Goal: Task Accomplishment & Management: Manage account settings

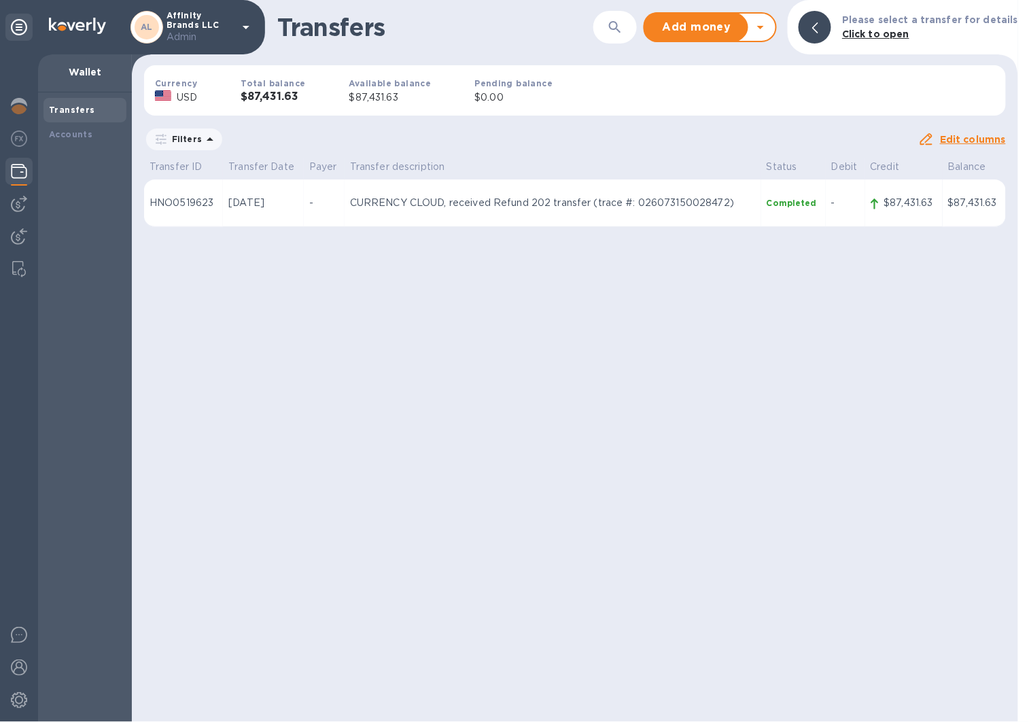
click at [282, 349] on div "Transfers ​ Add money Withdraw money Please select a transfer for details Click…" at bounding box center [575, 361] width 886 height 722
click at [236, 41] on div "AL Affinity Brands LLC Admin" at bounding box center [193, 27] width 124 height 33
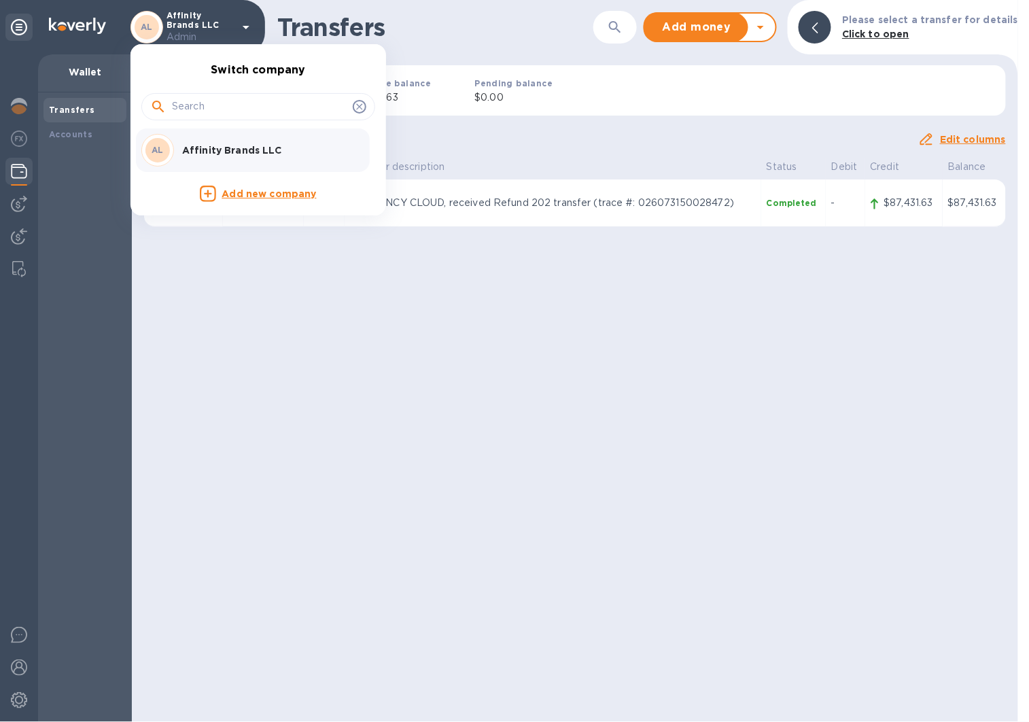
click at [245, 145] on p "Affinity Brands LLC" at bounding box center [267, 150] width 171 height 14
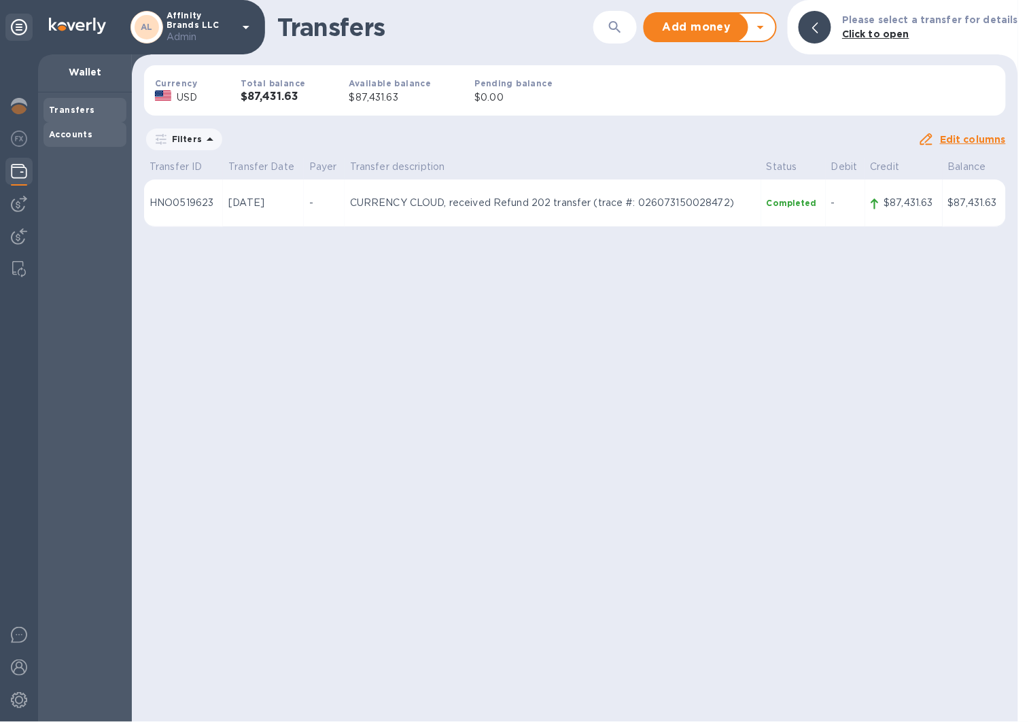
click at [86, 137] on b "Accounts" at bounding box center [71, 134] width 44 height 10
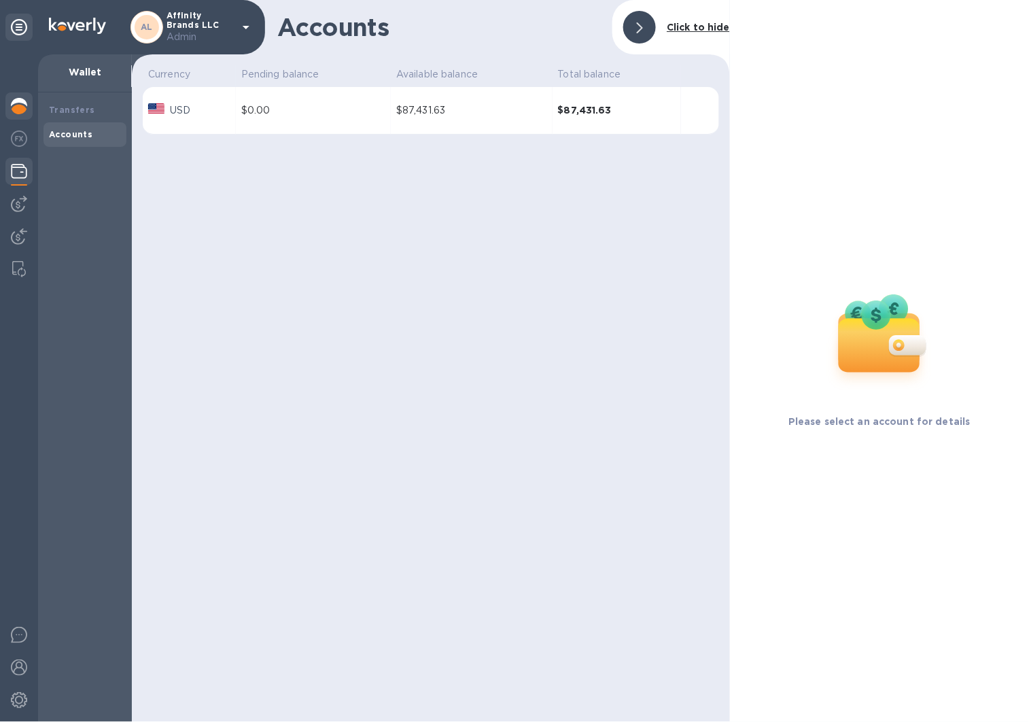
click at [31, 107] on div at bounding box center [18, 107] width 27 height 30
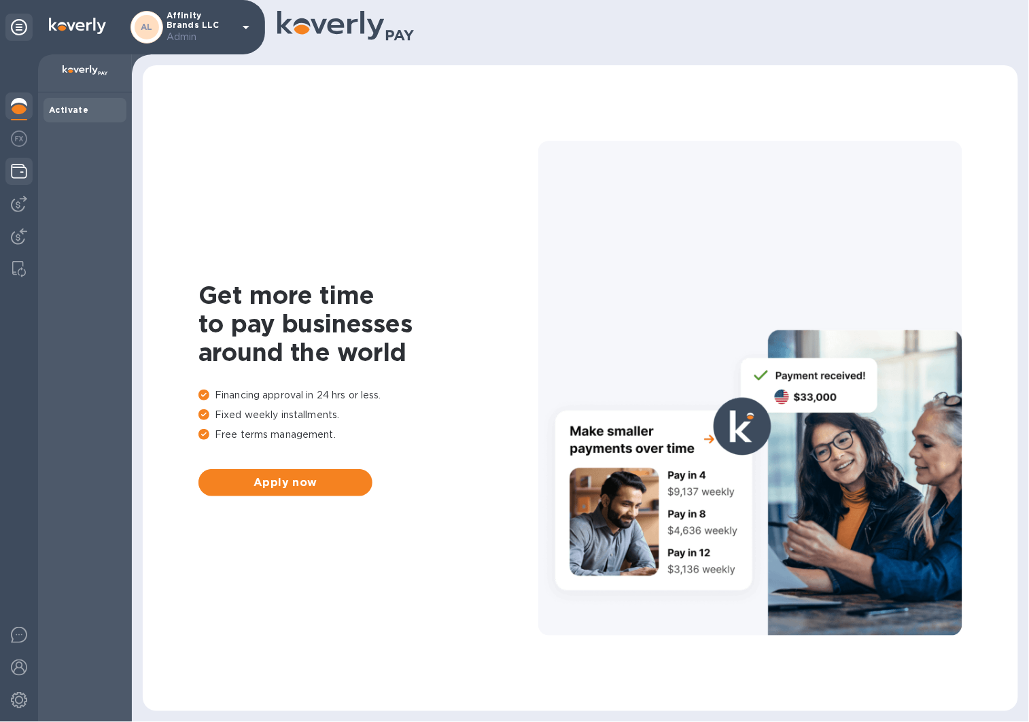
click at [22, 169] on img at bounding box center [19, 171] width 16 height 16
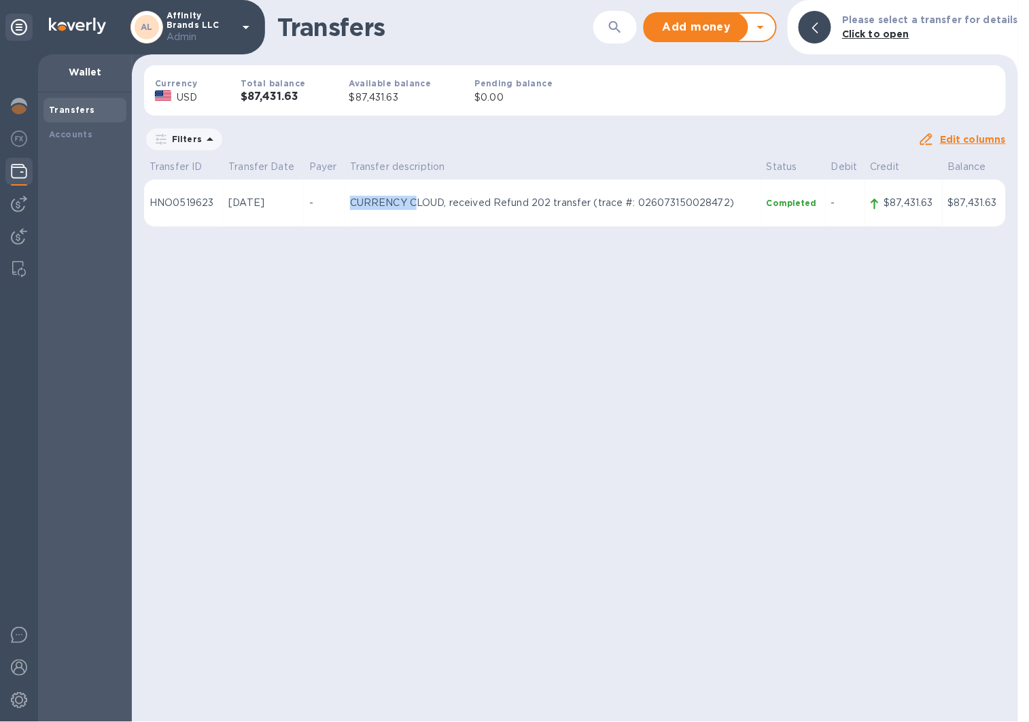
drag, startPoint x: 423, startPoint y: 203, endPoint x: 634, endPoint y: 189, distance: 210.5
click at [634, 189] on td "CURRENCY CLOUD, received Refund 202 transfer (trace #: 026073150028472)" at bounding box center [553, 203] width 417 height 48
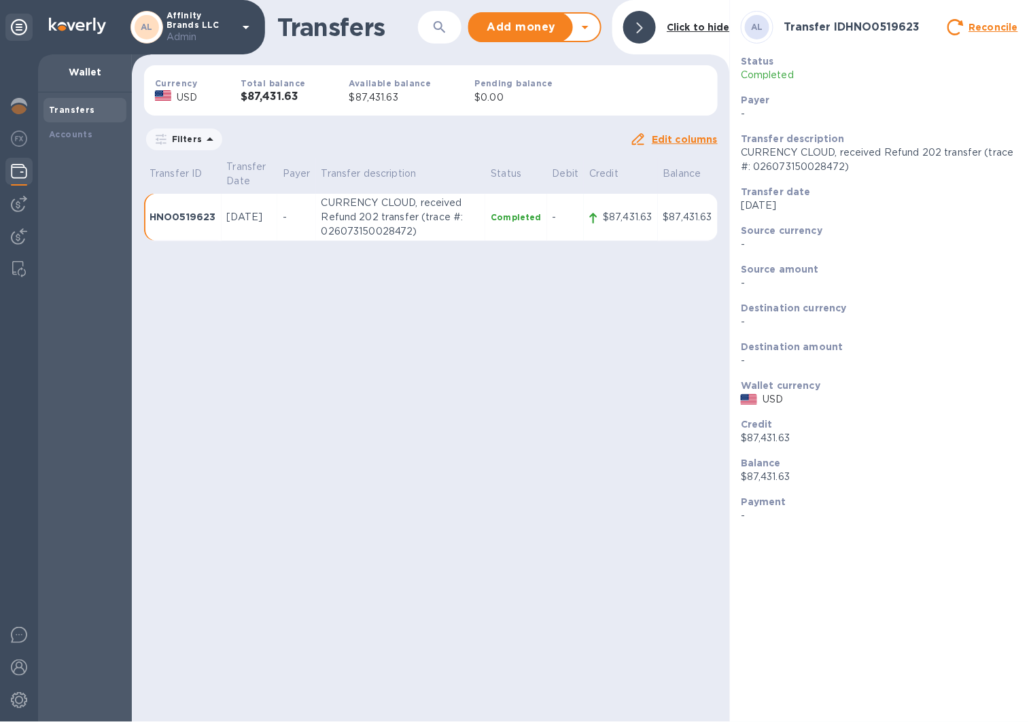
click at [587, 321] on div "Transfers ​ Add money Withdraw money Click to hide Currency USD Total balance $…" at bounding box center [431, 361] width 598 height 722
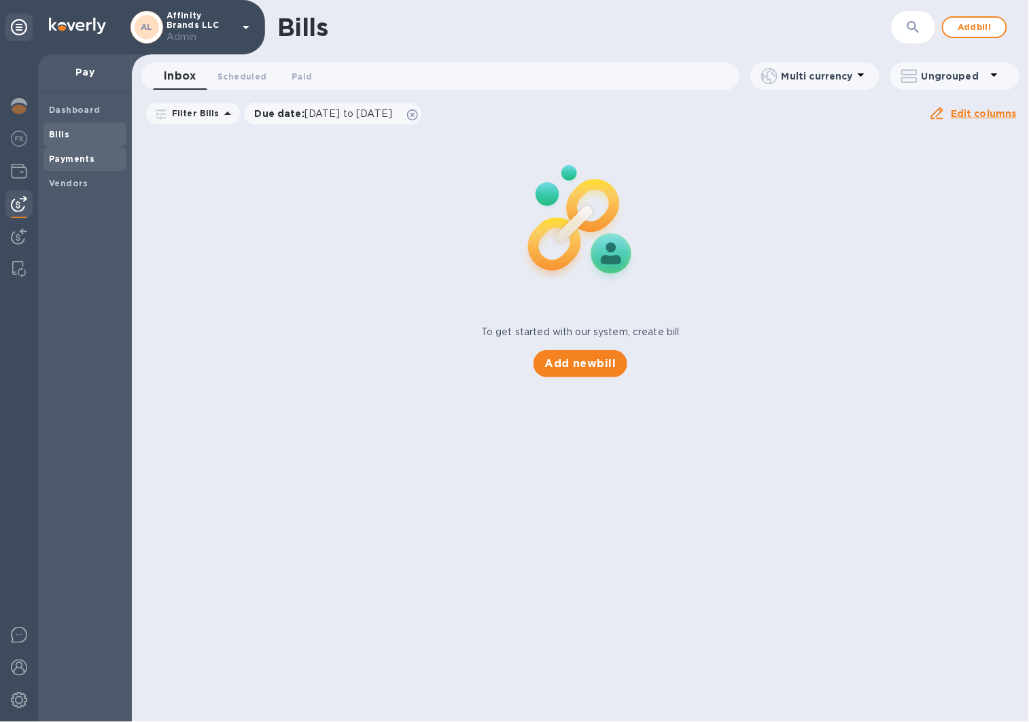
click at [76, 155] on b "Payments" at bounding box center [72, 159] width 46 height 10
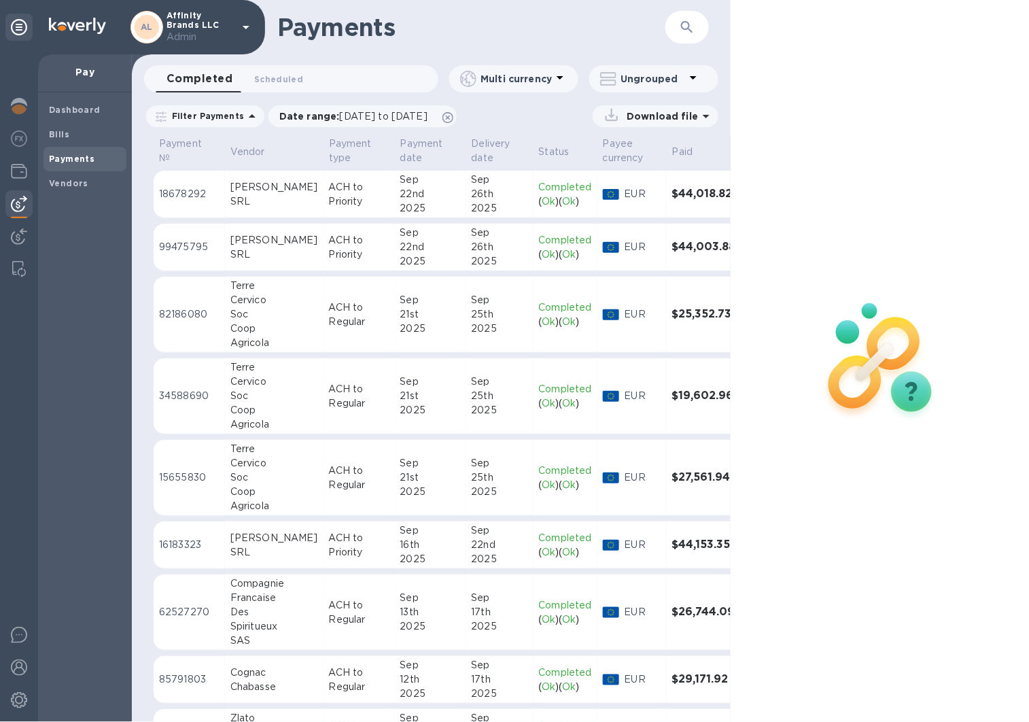
click at [400, 182] on div "Sep" at bounding box center [430, 180] width 60 height 14
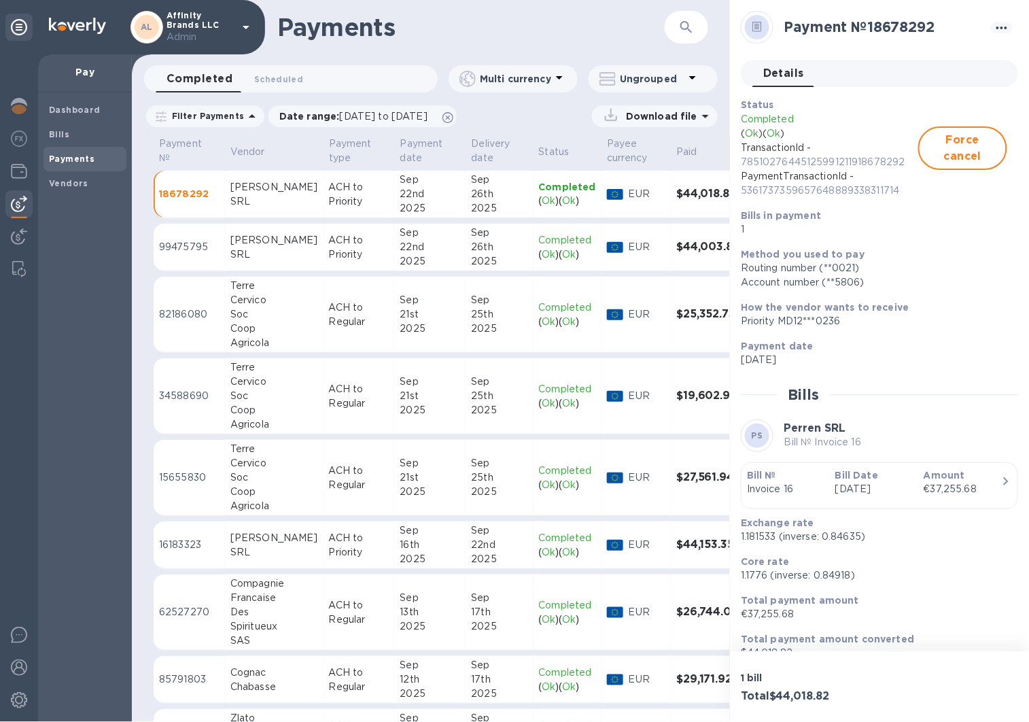
click at [791, 162] on p "78510276445125991211918678292" at bounding box center [829, 162] width 177 height 14
copy p "78510276445125991211918678292"
click at [471, 252] on div "26th" at bounding box center [499, 247] width 56 height 14
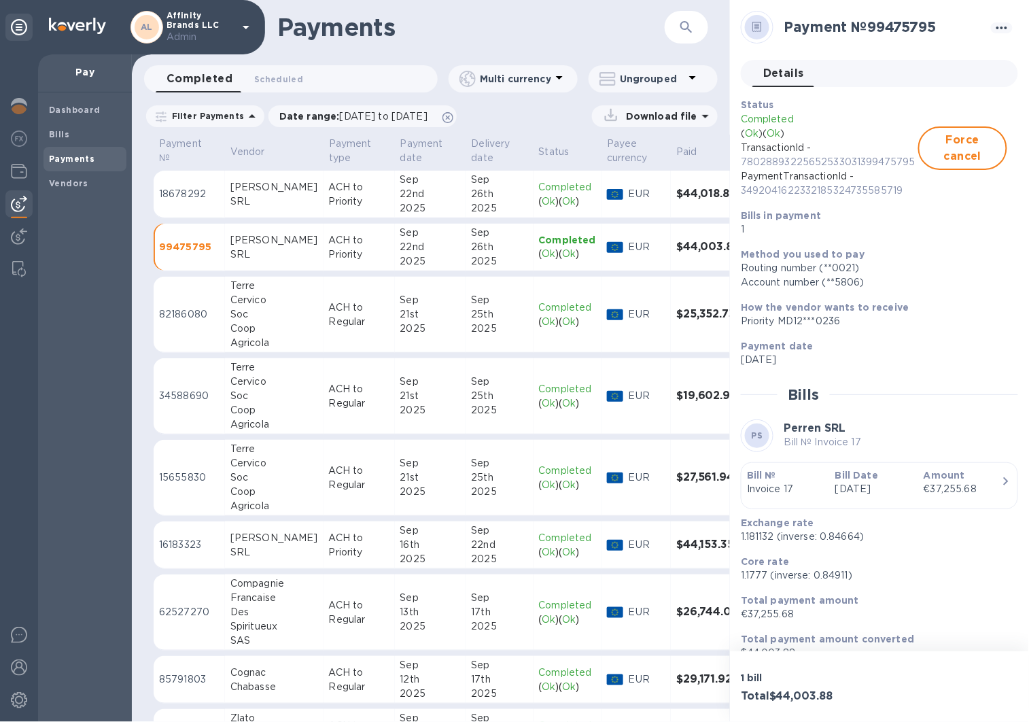
click at [831, 163] on p "78028893225652533031399475795" at bounding box center [829, 162] width 177 height 14
copy p "78028893225652533031399475795"
click at [336, 203] on p "ACH to Priority" at bounding box center [359, 194] width 60 height 29
click at [977, 148] on span "Force cancel" at bounding box center [963, 148] width 65 height 33
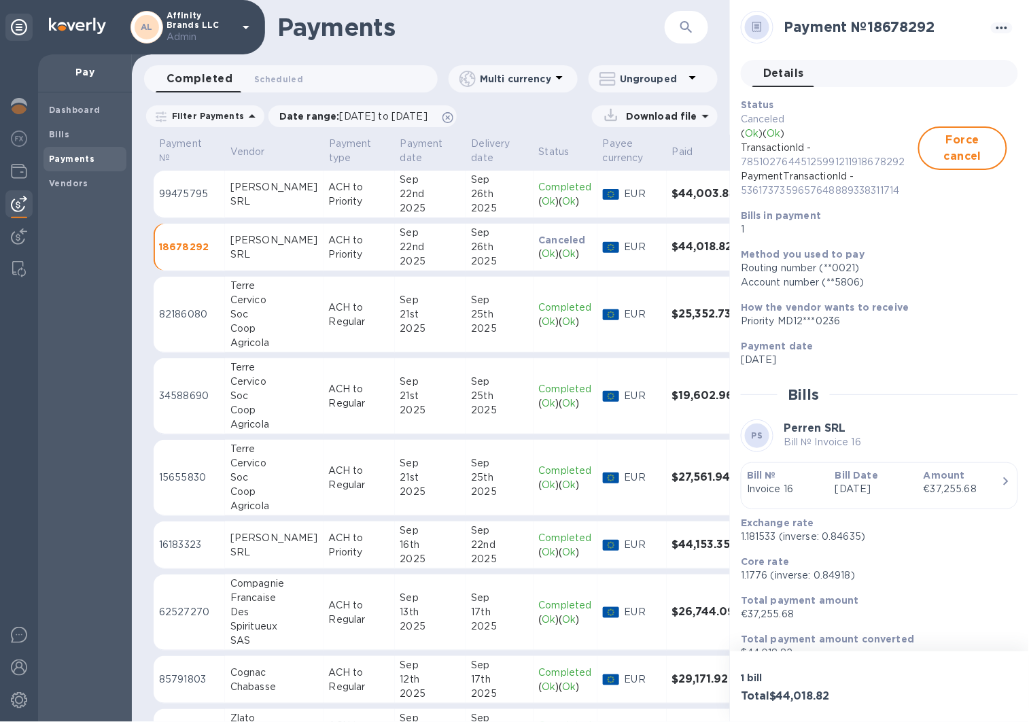
click at [471, 237] on div "Sep" at bounding box center [499, 233] width 56 height 14
click at [958, 146] on span "Force cancel" at bounding box center [963, 148] width 65 height 33
click at [471, 194] on div "26th" at bounding box center [499, 194] width 56 height 14
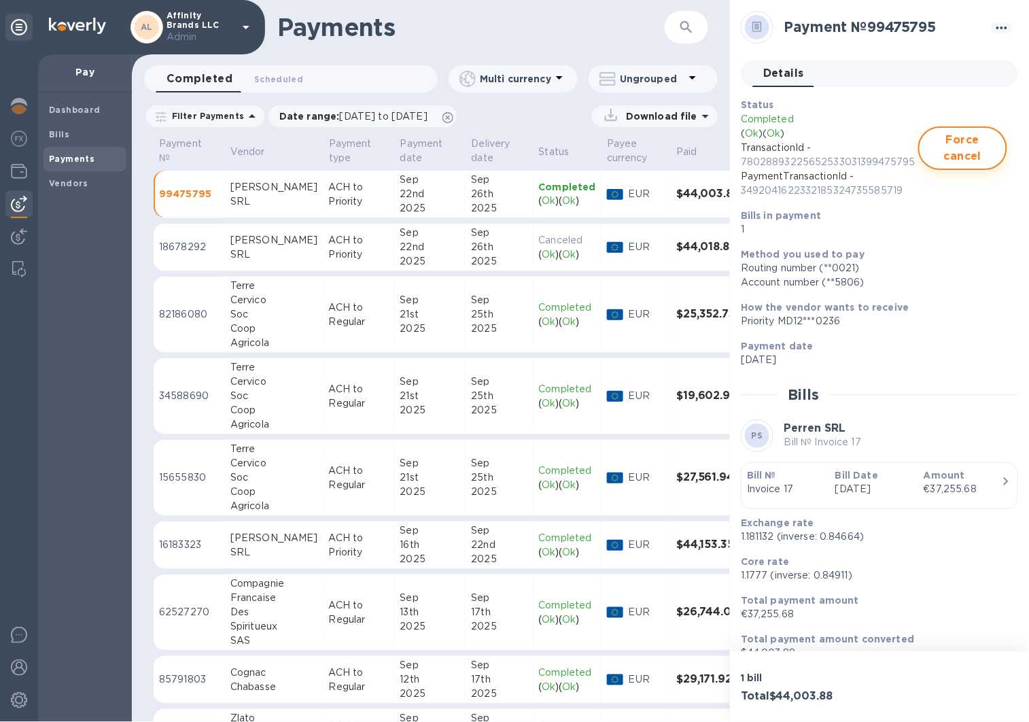
click at [958, 158] on span "Force cancel" at bounding box center [963, 148] width 65 height 33
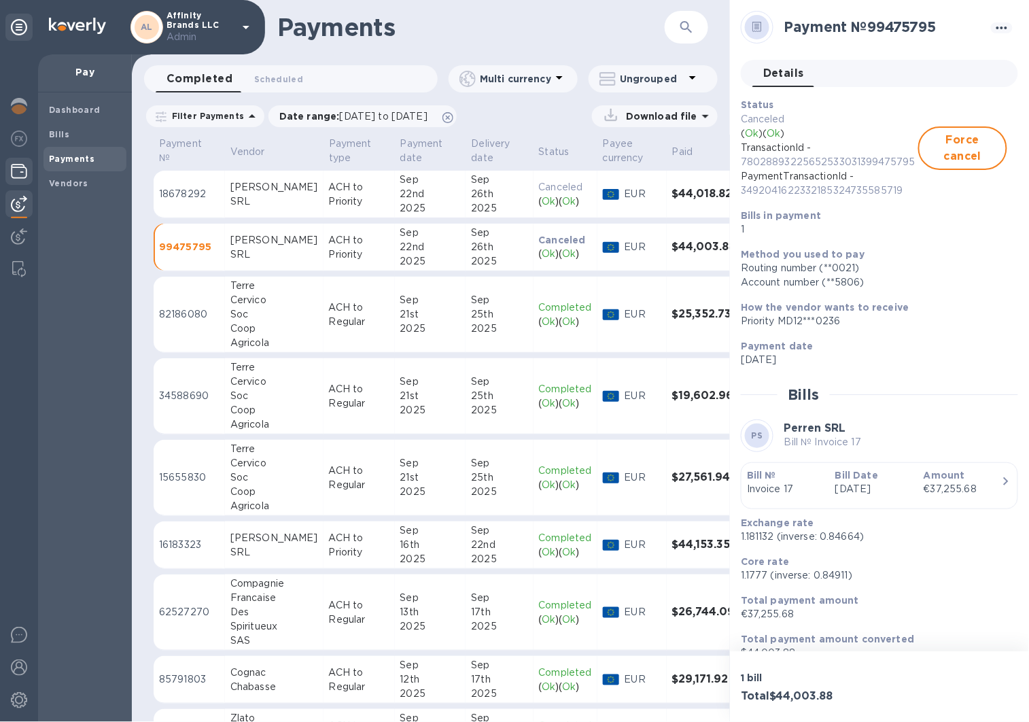
click at [23, 169] on img at bounding box center [19, 171] width 16 height 16
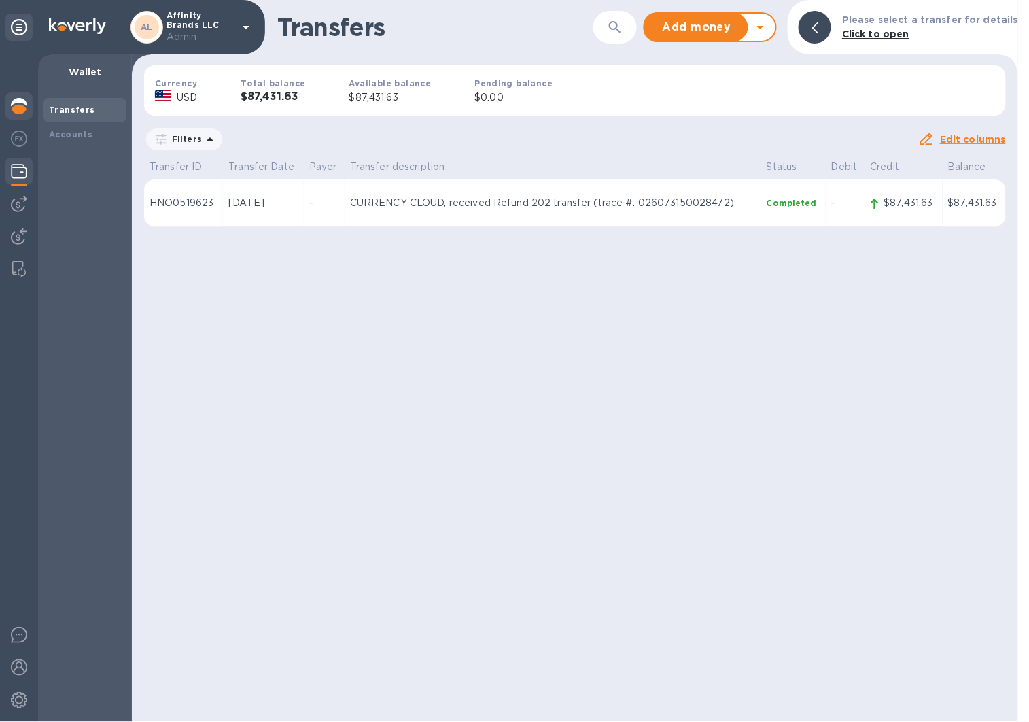
click at [26, 104] on img at bounding box center [19, 106] width 16 height 16
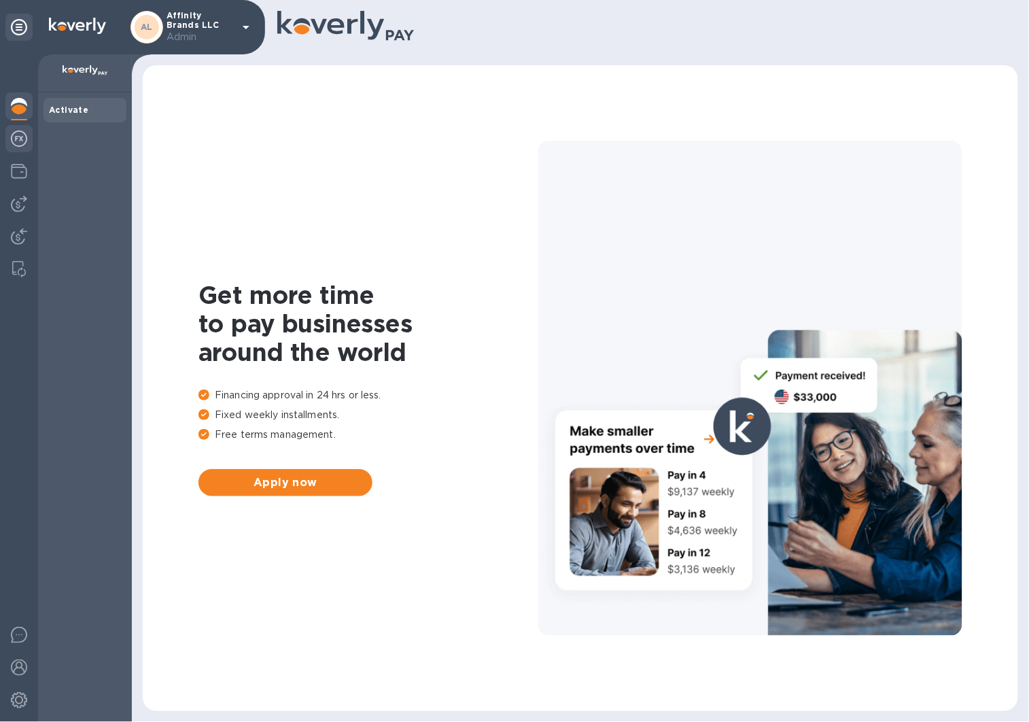
click at [27, 143] on img at bounding box center [19, 139] width 16 height 16
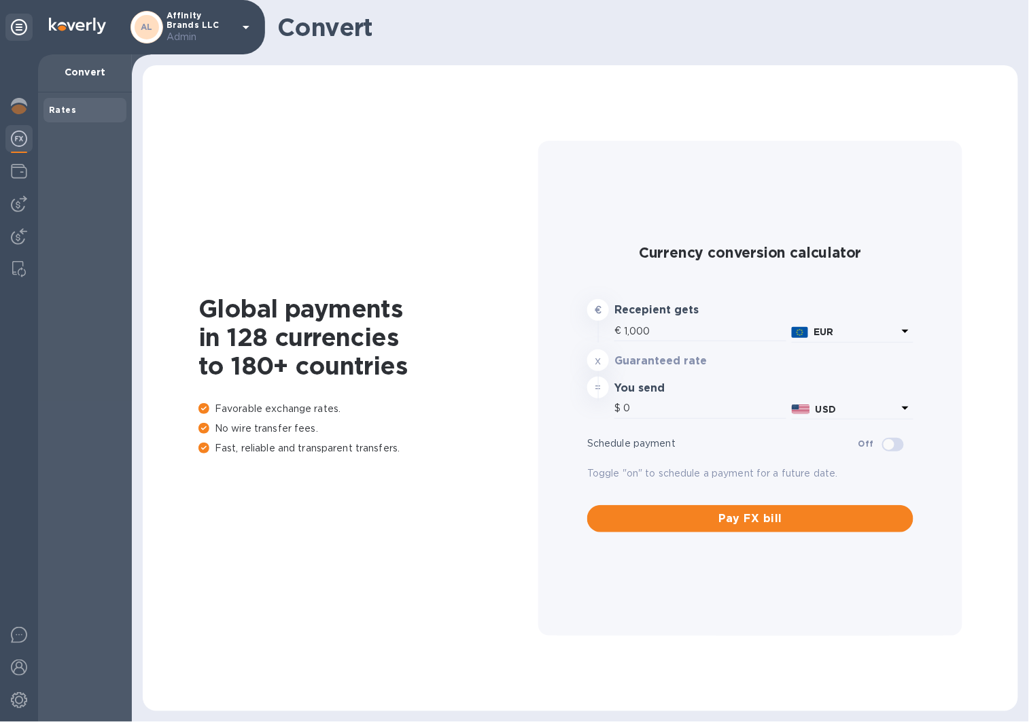
type input "1,176.82"
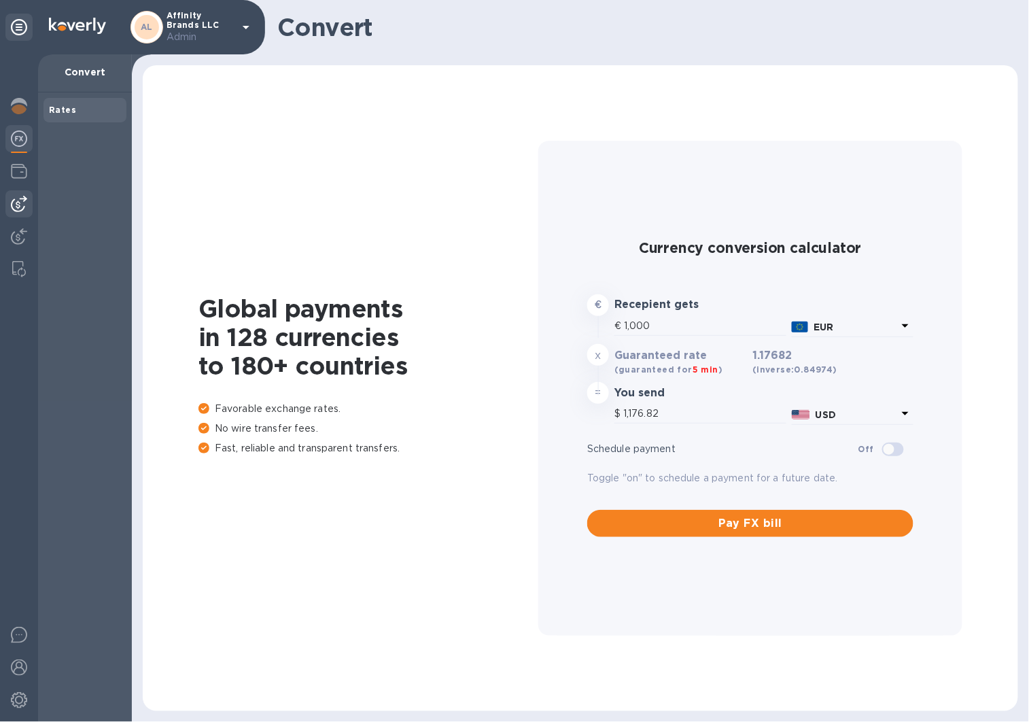
click at [20, 207] on img at bounding box center [19, 204] width 16 height 16
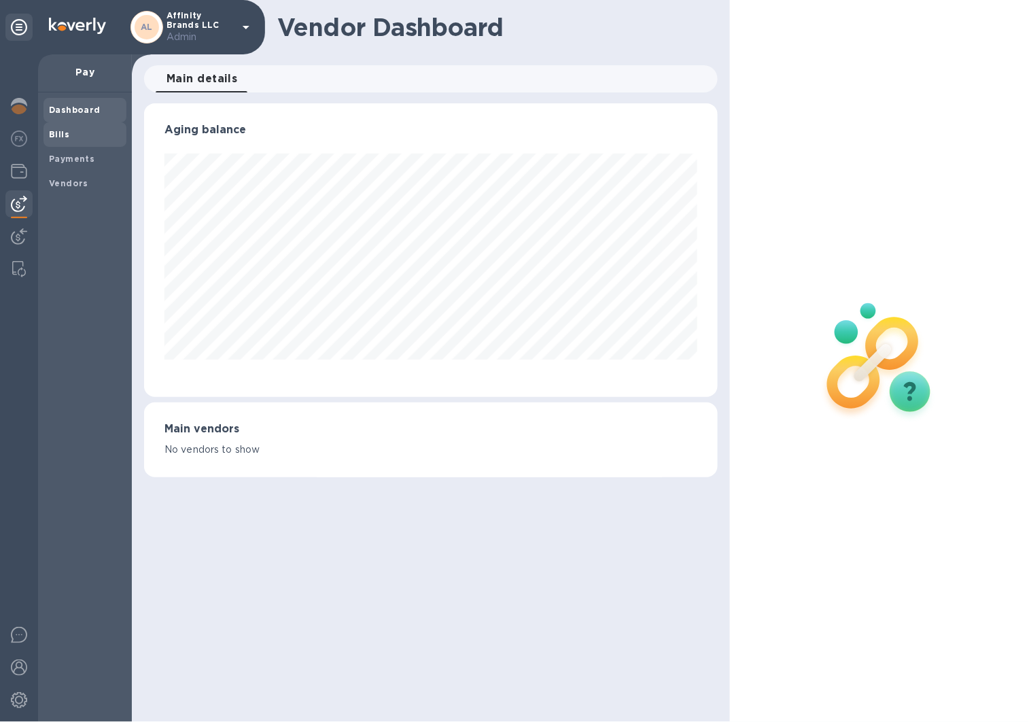
scroll to position [294, 574]
click at [95, 139] on span "Bills" at bounding box center [85, 135] width 72 height 14
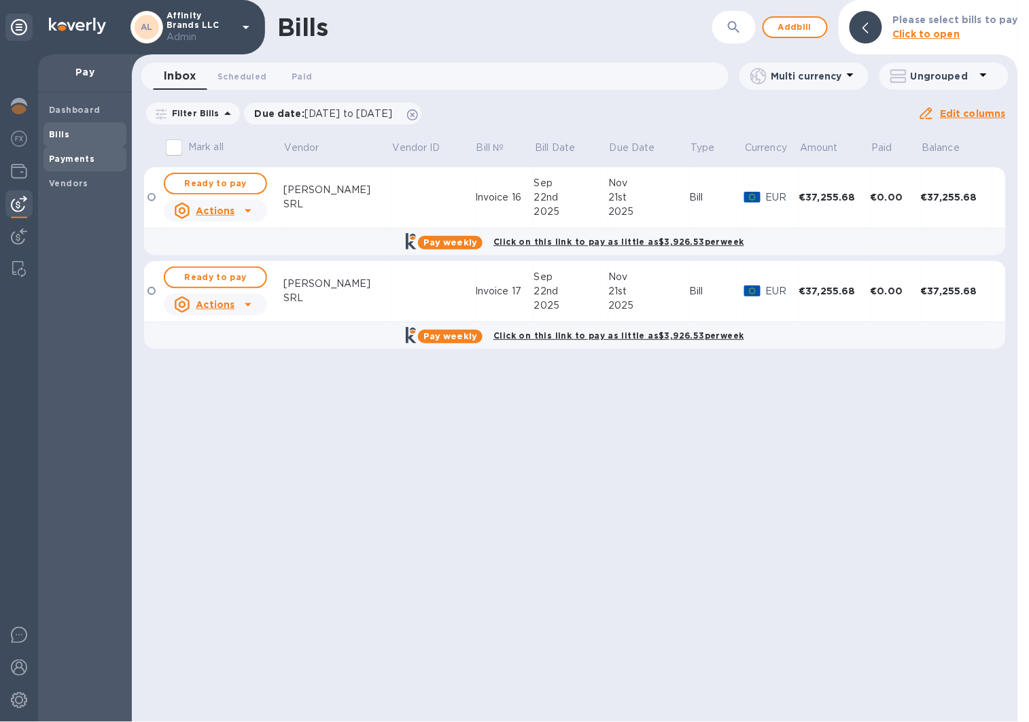
click at [100, 159] on span "Payments" at bounding box center [85, 159] width 72 height 14
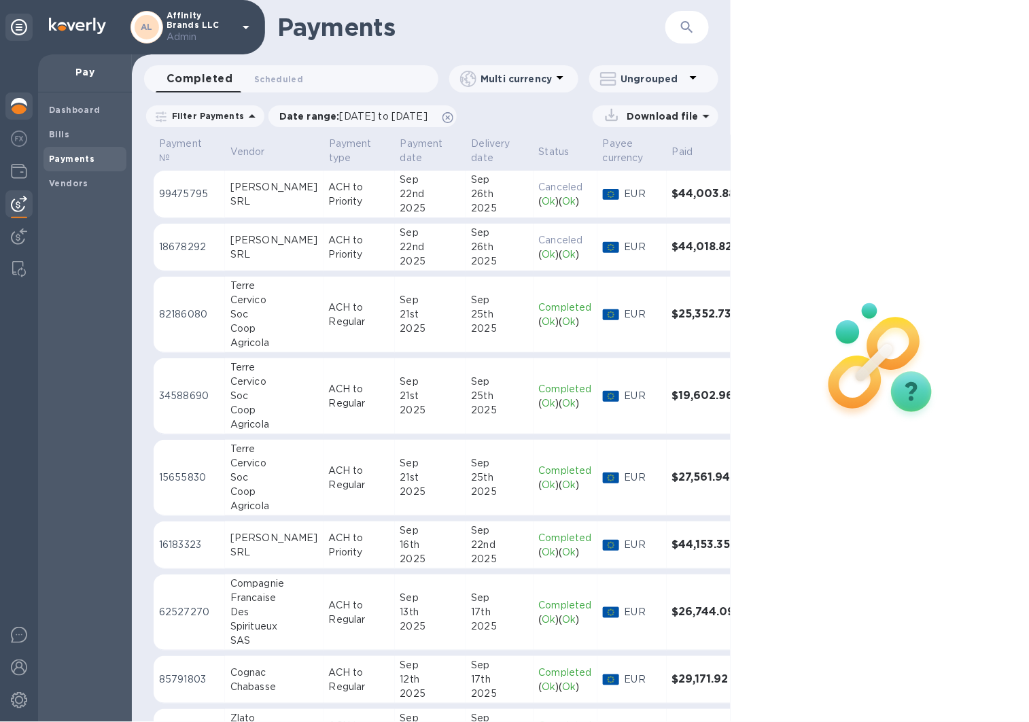
click at [18, 109] on img at bounding box center [19, 106] width 16 height 16
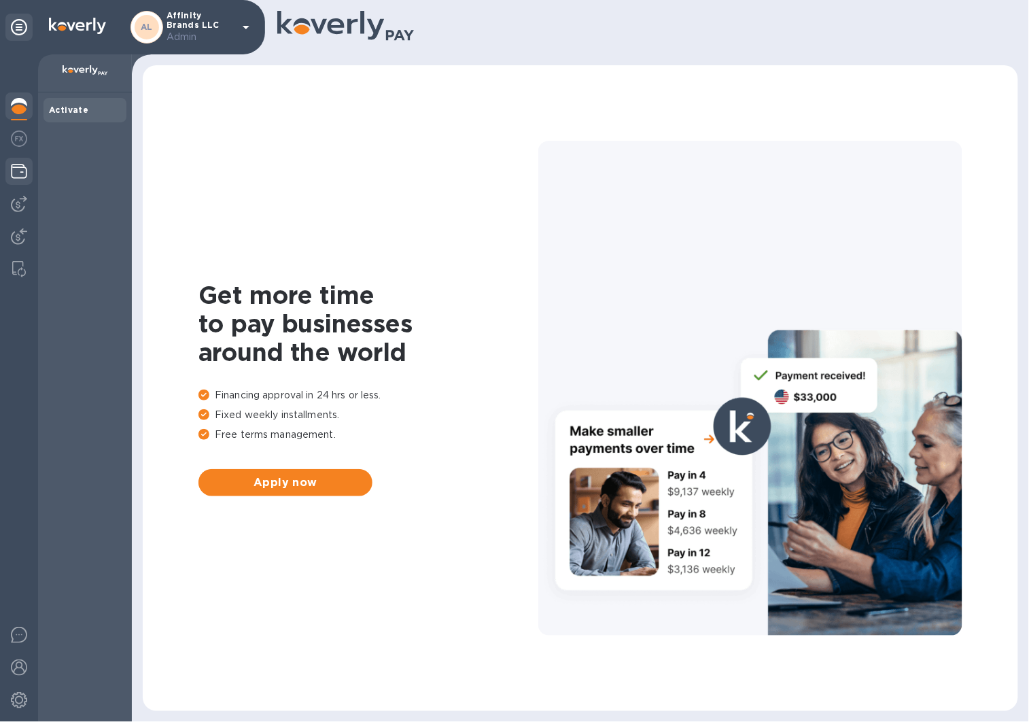
click at [22, 173] on img at bounding box center [19, 171] width 16 height 16
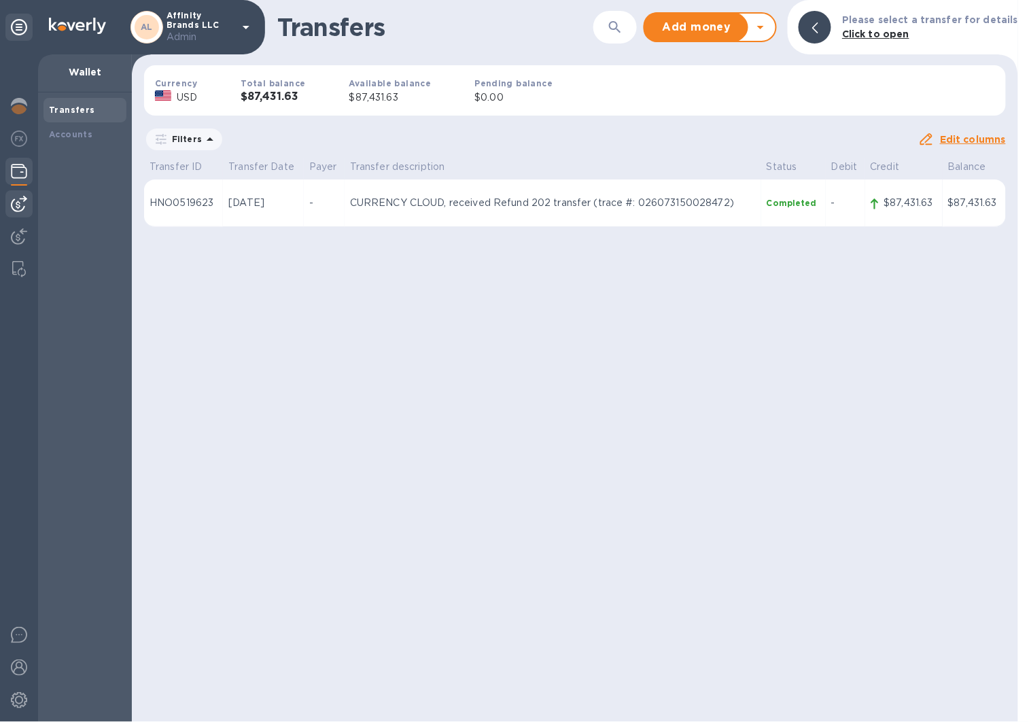
click at [24, 200] on img at bounding box center [19, 204] width 16 height 16
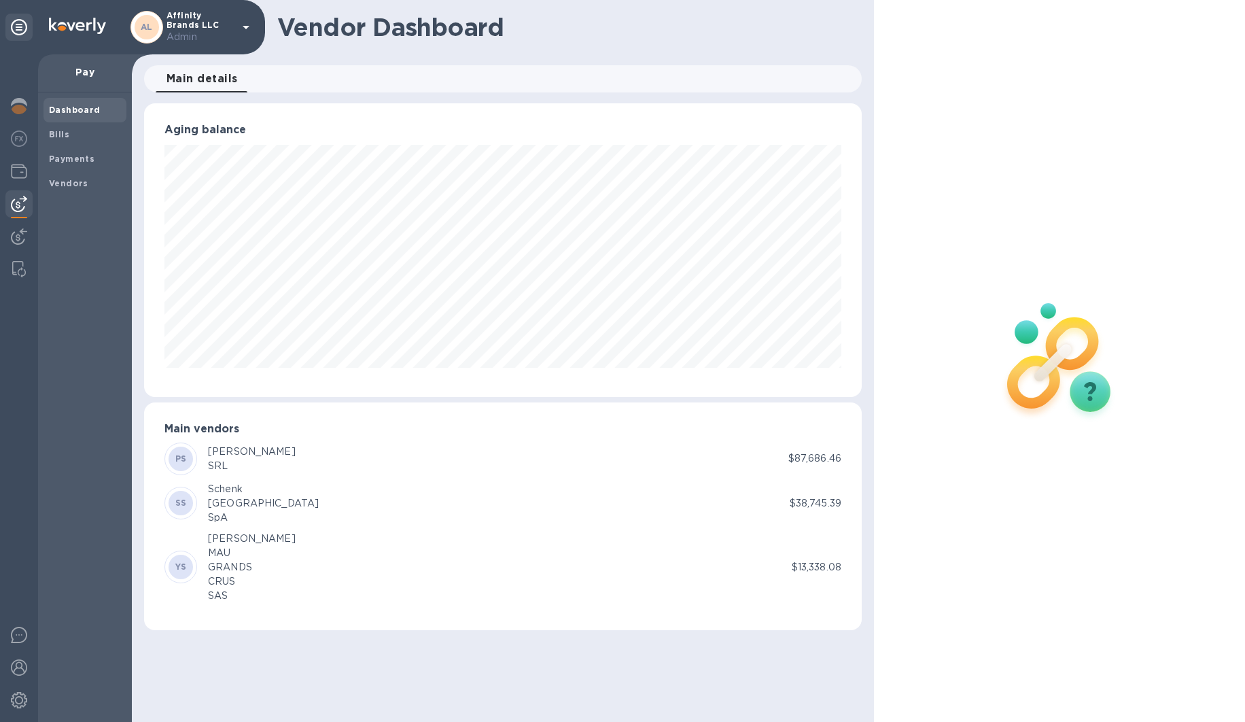
scroll to position [294, 718]
click at [77, 157] on b "Payments" at bounding box center [72, 159] width 46 height 10
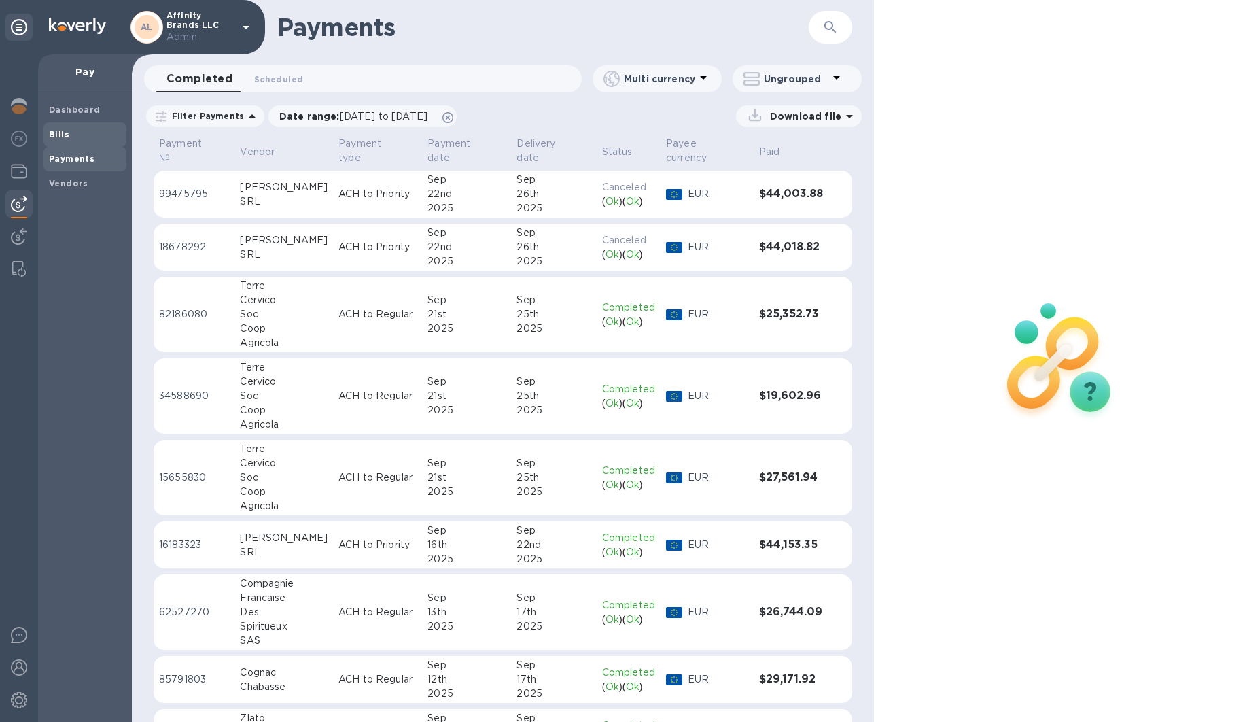
click at [75, 139] on span "Bills" at bounding box center [85, 135] width 72 height 14
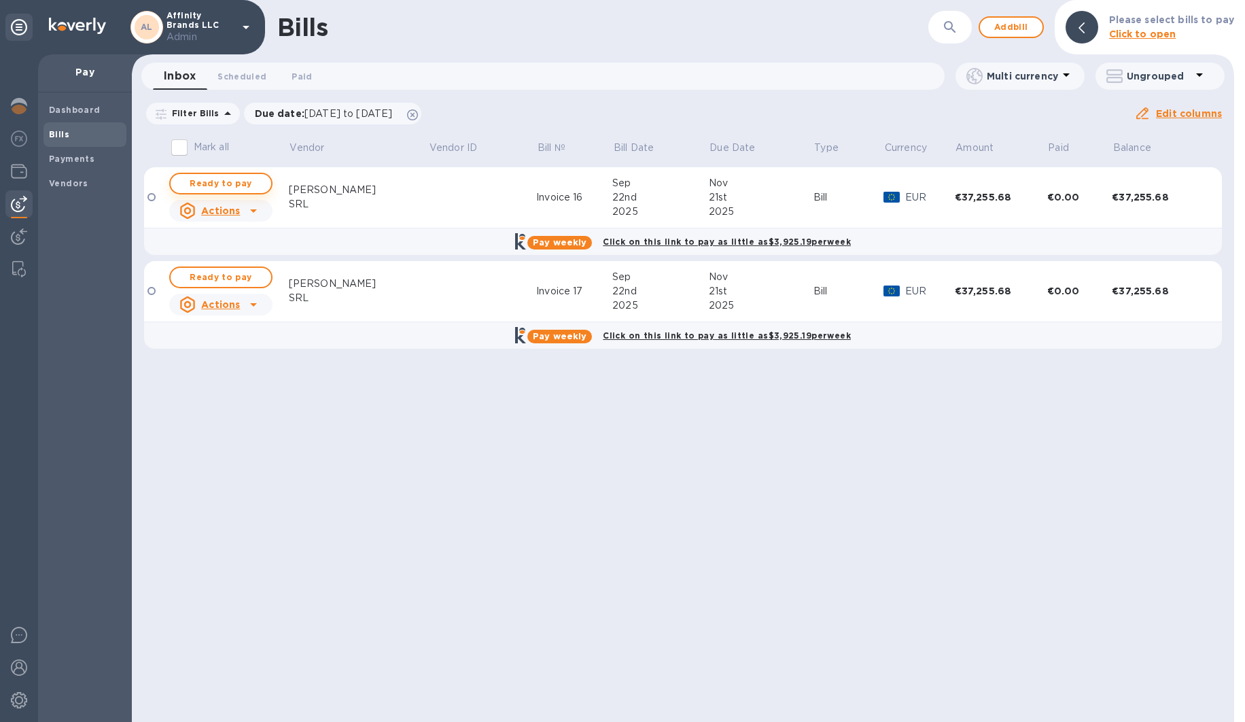
click at [235, 184] on span "Ready to pay" at bounding box center [220, 183] width 79 height 16
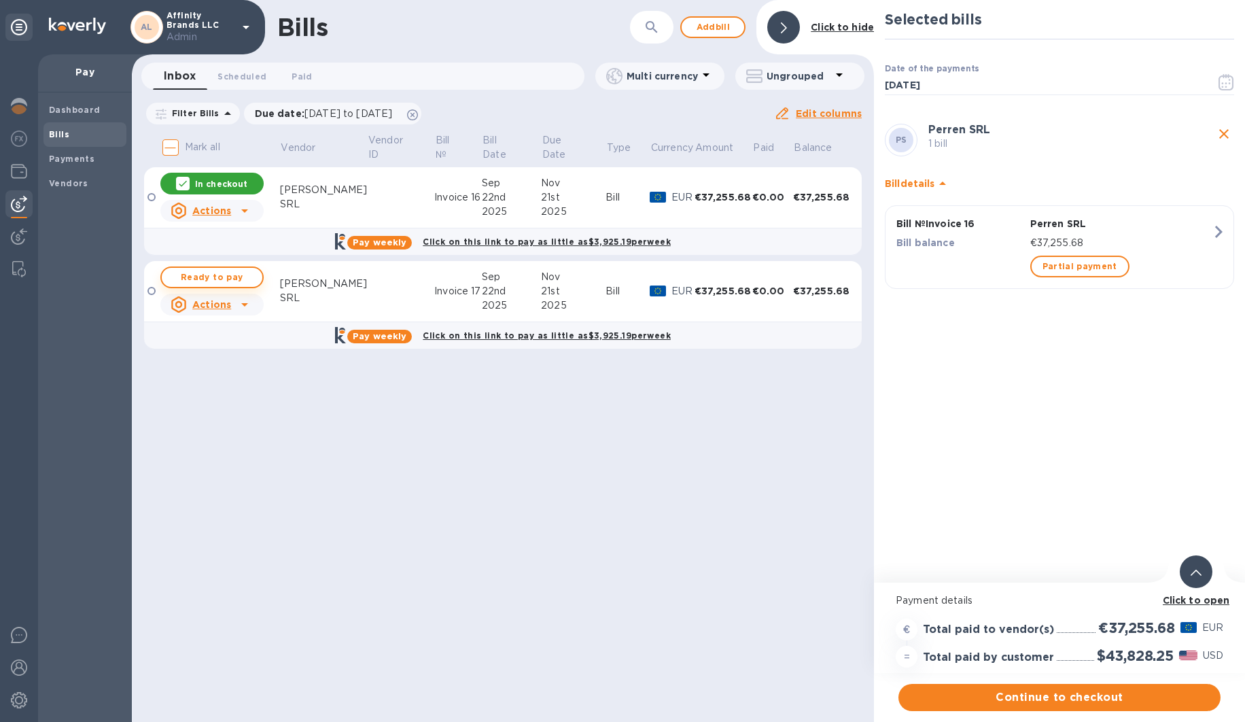
click at [239, 282] on span "Ready to pay" at bounding box center [212, 277] width 79 height 16
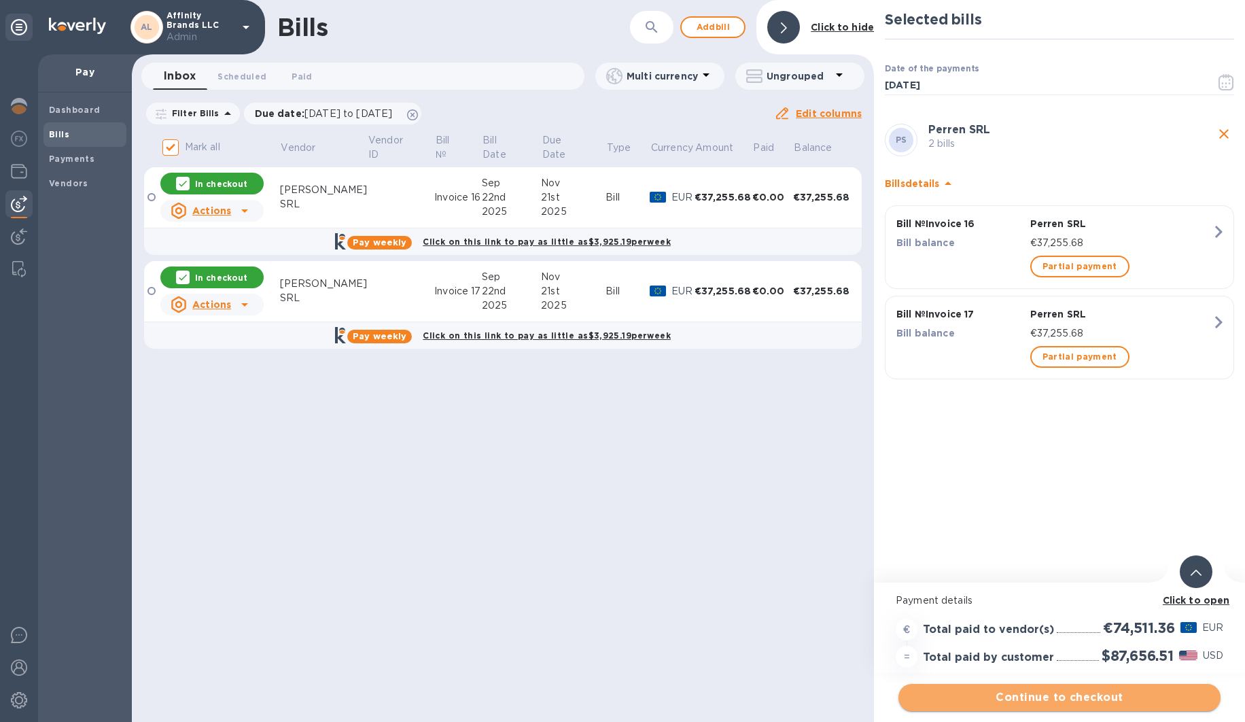
click at [1028, 707] on button "Continue to checkout" at bounding box center [1060, 697] width 322 height 27
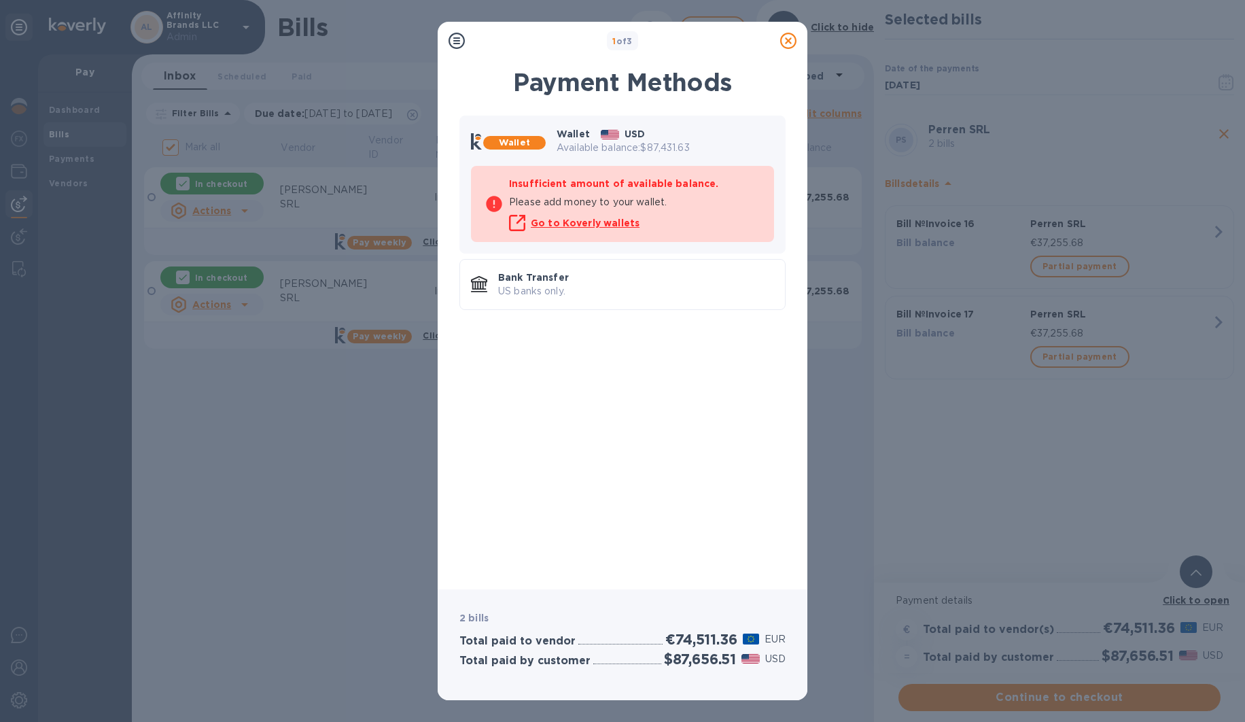
click at [784, 44] on icon at bounding box center [788, 41] width 16 height 16
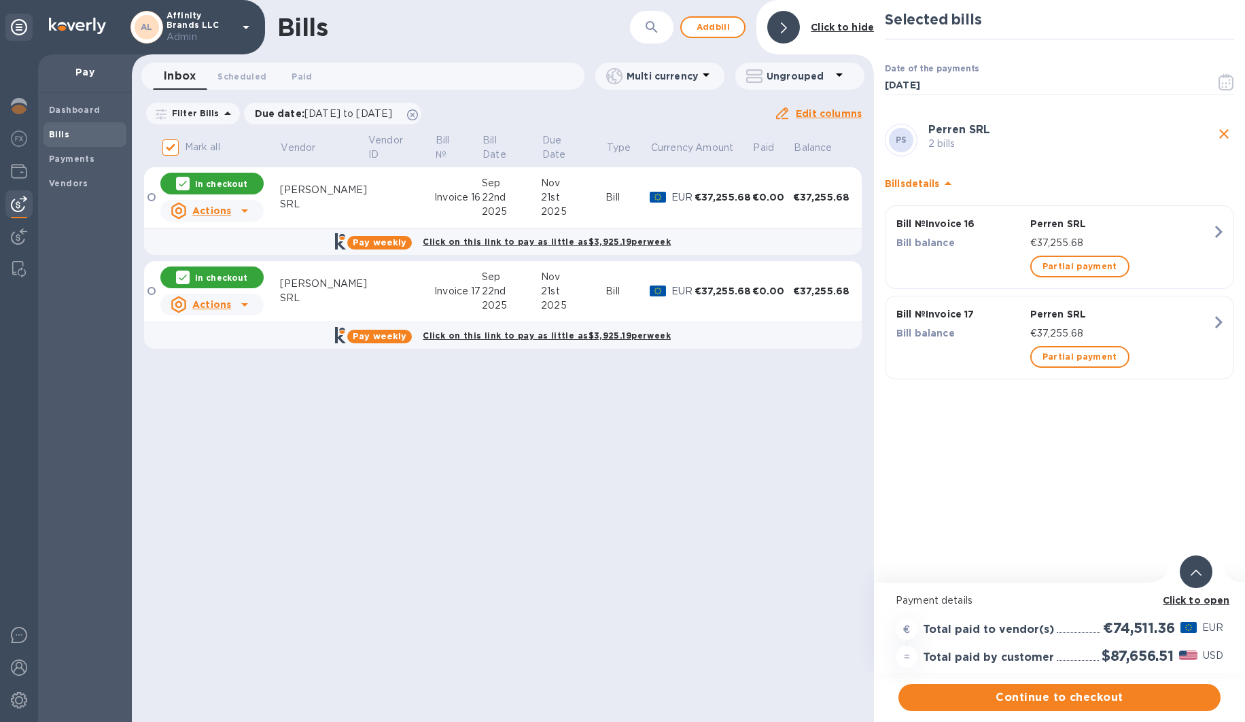
click at [226, 274] on p "In checkout" at bounding box center [221, 278] width 52 height 12
checkbox input "false"
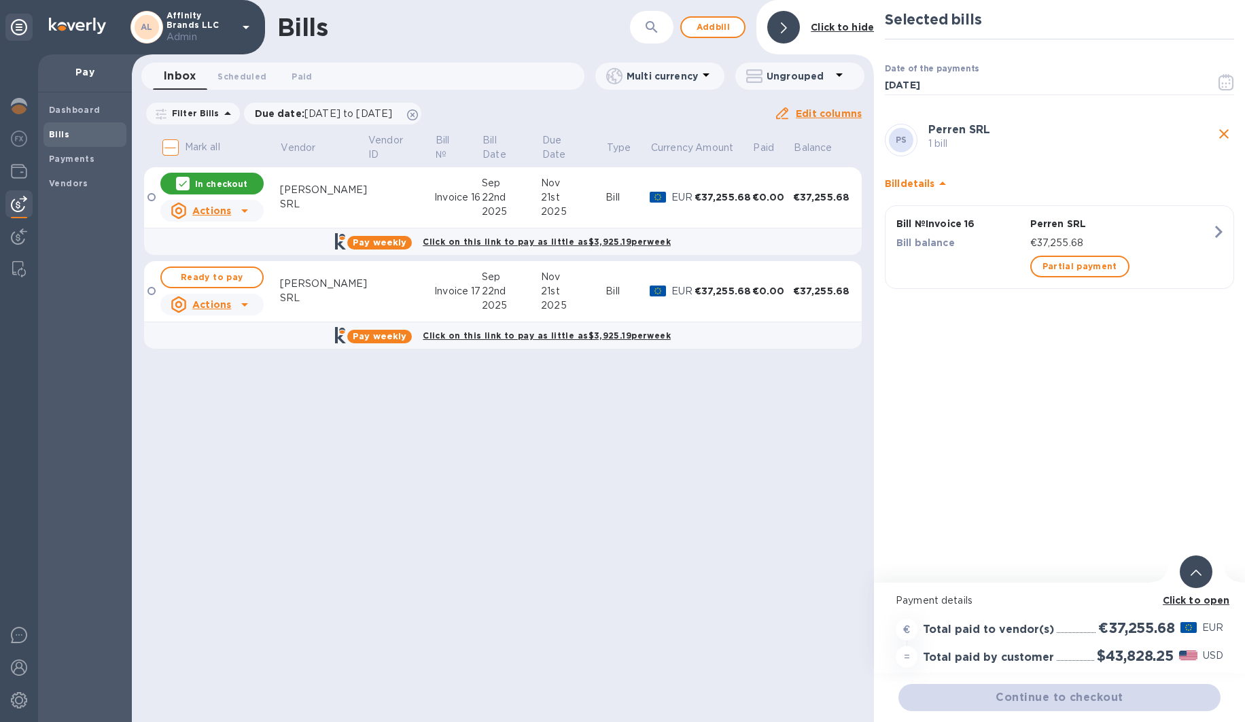
click at [211, 187] on p "In checkout" at bounding box center [221, 184] width 52 height 12
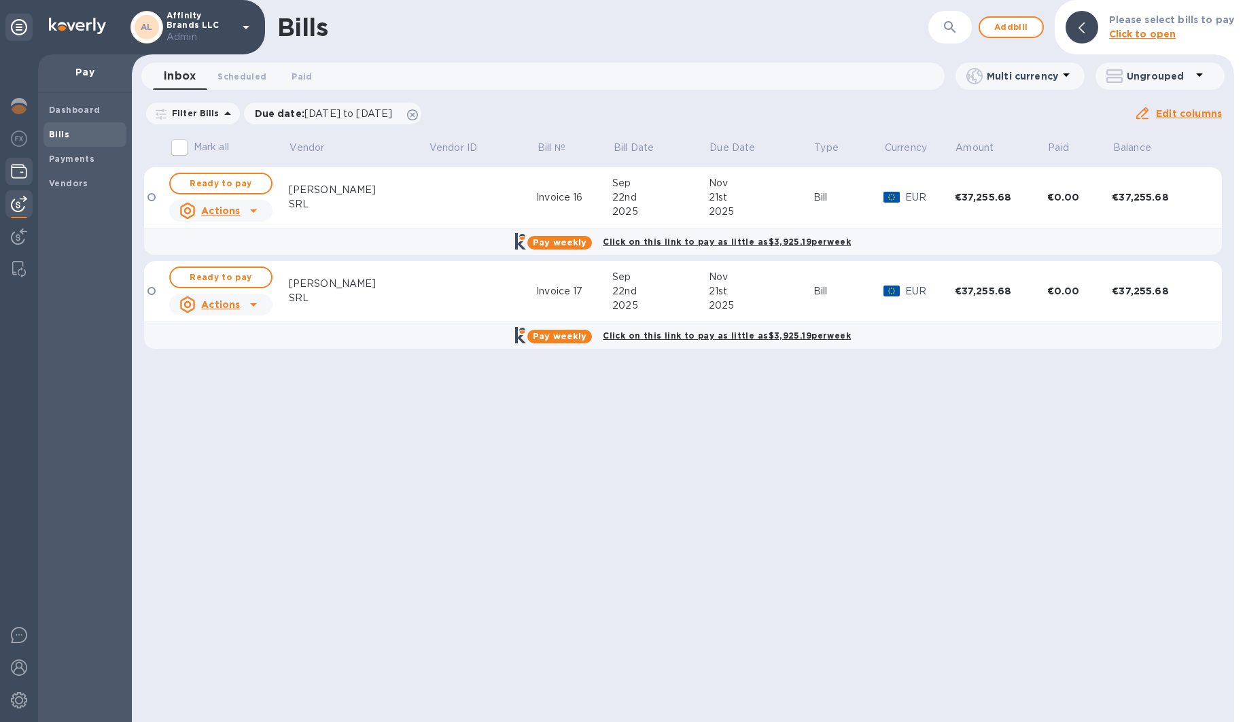
click at [20, 171] on img at bounding box center [19, 171] width 16 height 16
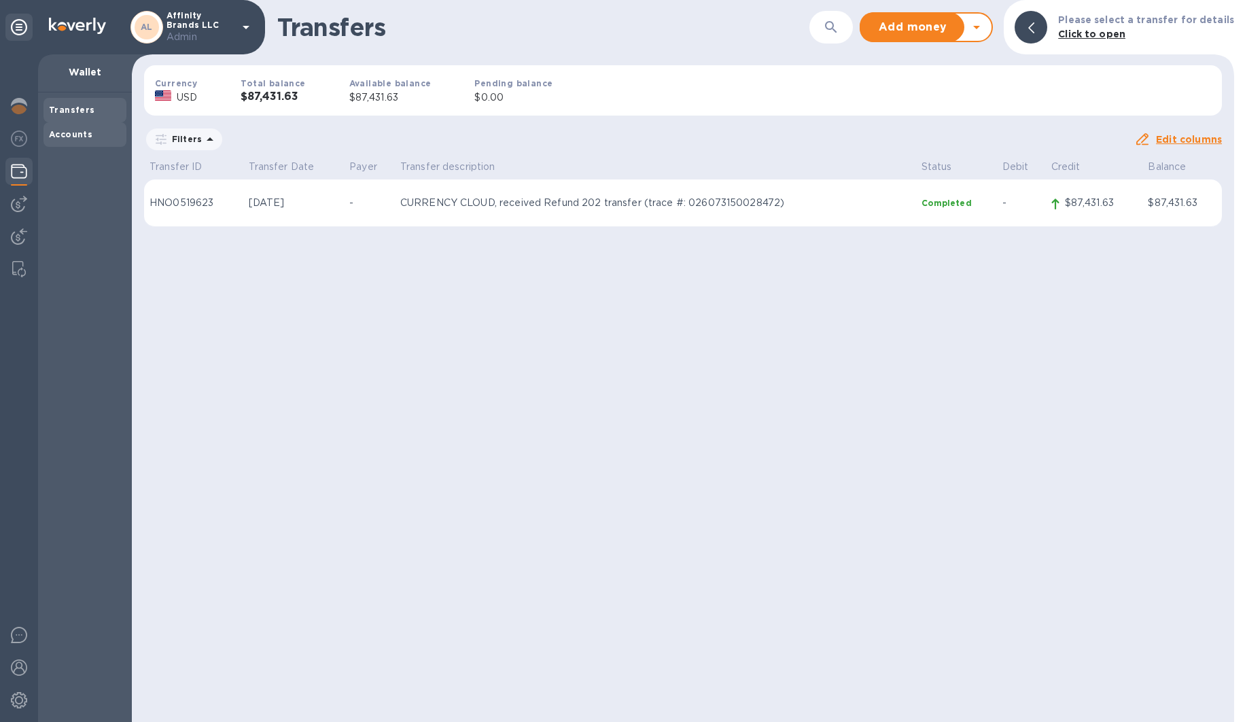
click at [87, 132] on b "Accounts" at bounding box center [71, 134] width 44 height 10
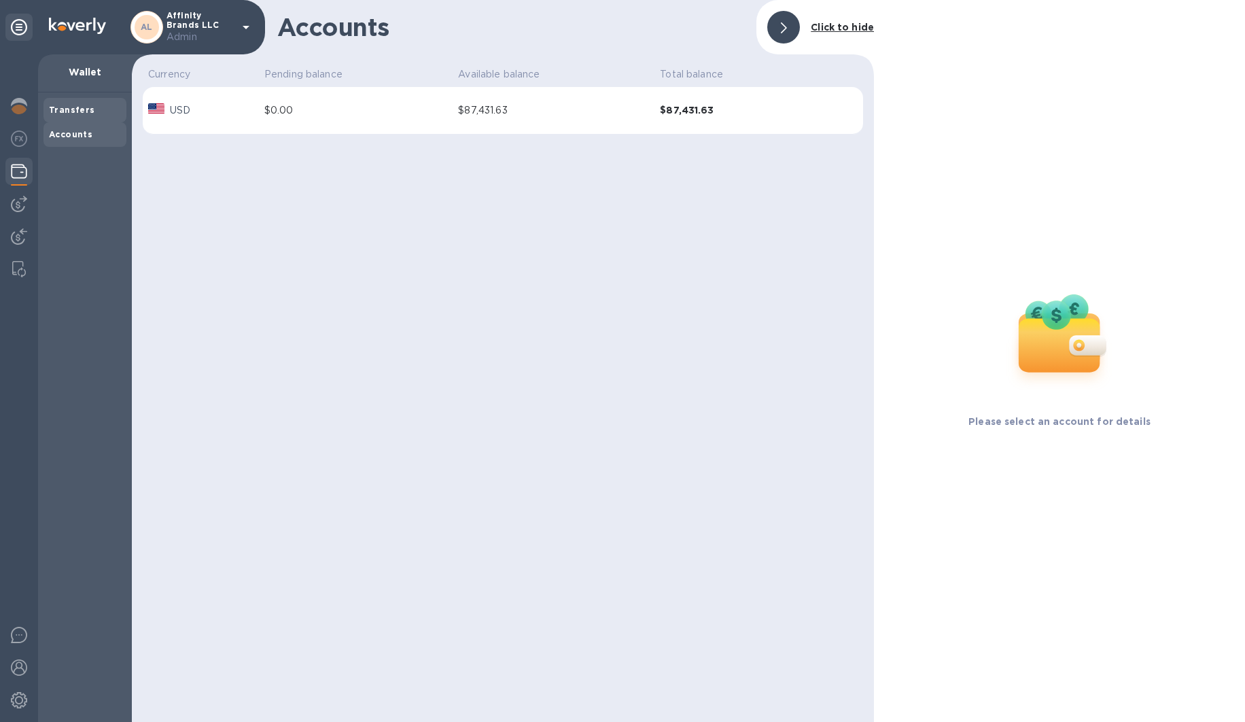
click at [85, 108] on b "Transfers" at bounding box center [72, 110] width 46 height 10
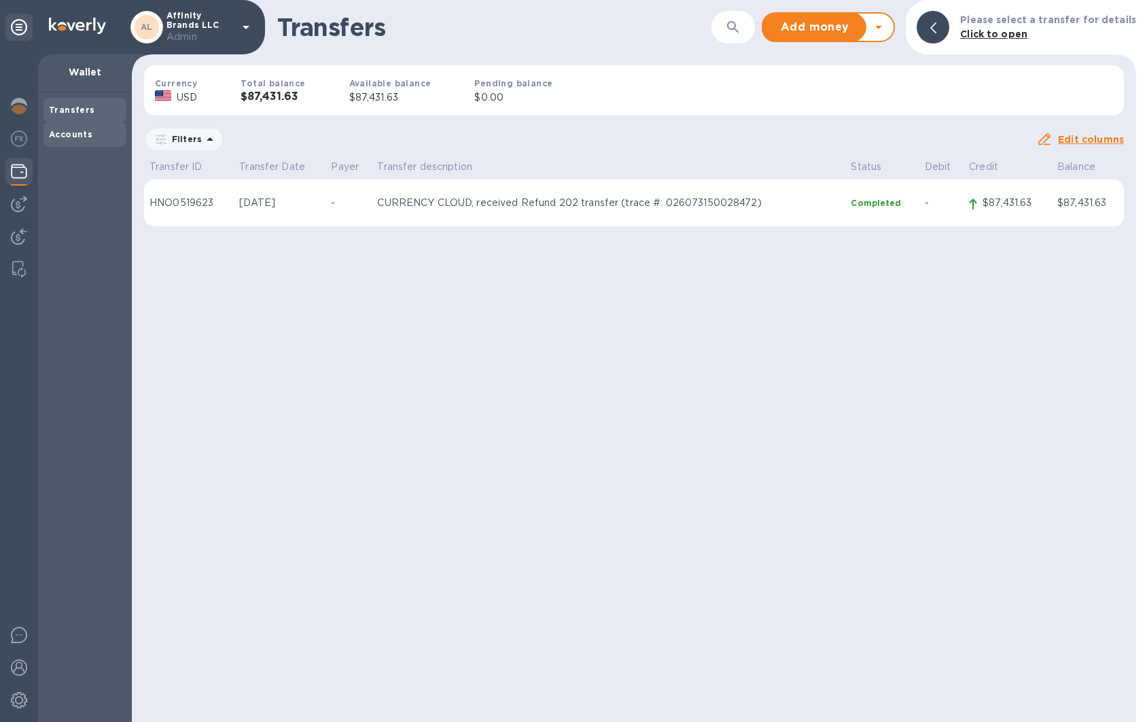
click at [83, 135] on b "Accounts" at bounding box center [71, 134] width 44 height 10
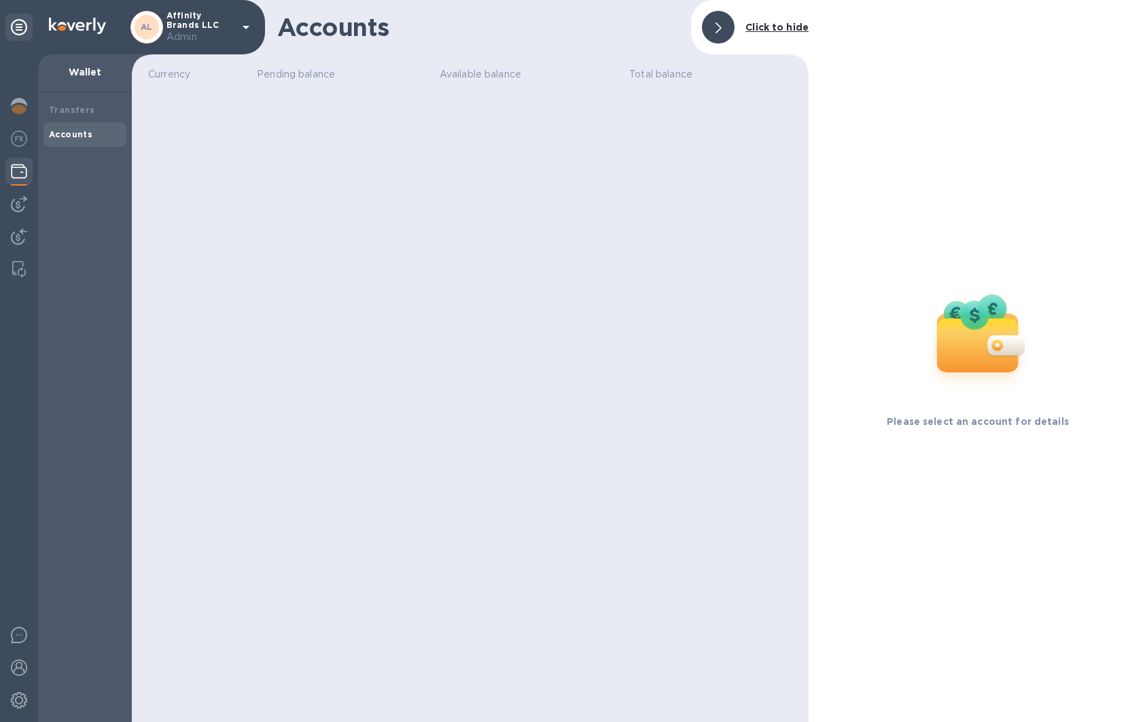
click at [83, 135] on b "Accounts" at bounding box center [71, 134] width 44 height 10
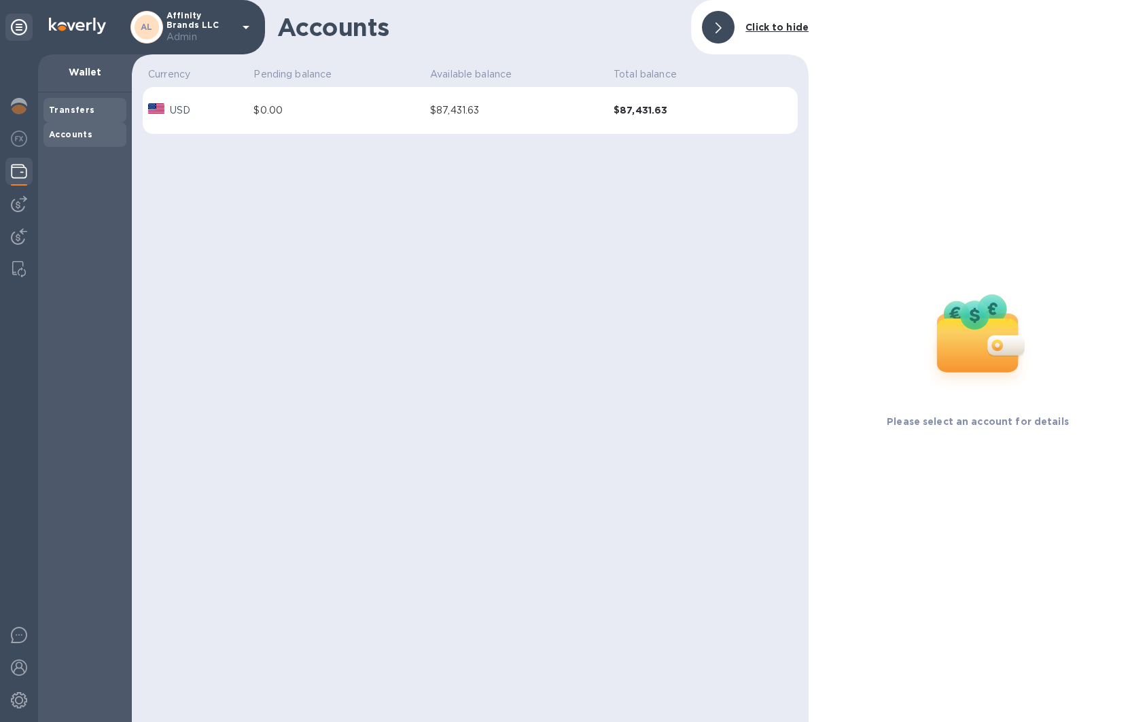
click at [81, 114] on b "Transfers" at bounding box center [72, 110] width 46 height 10
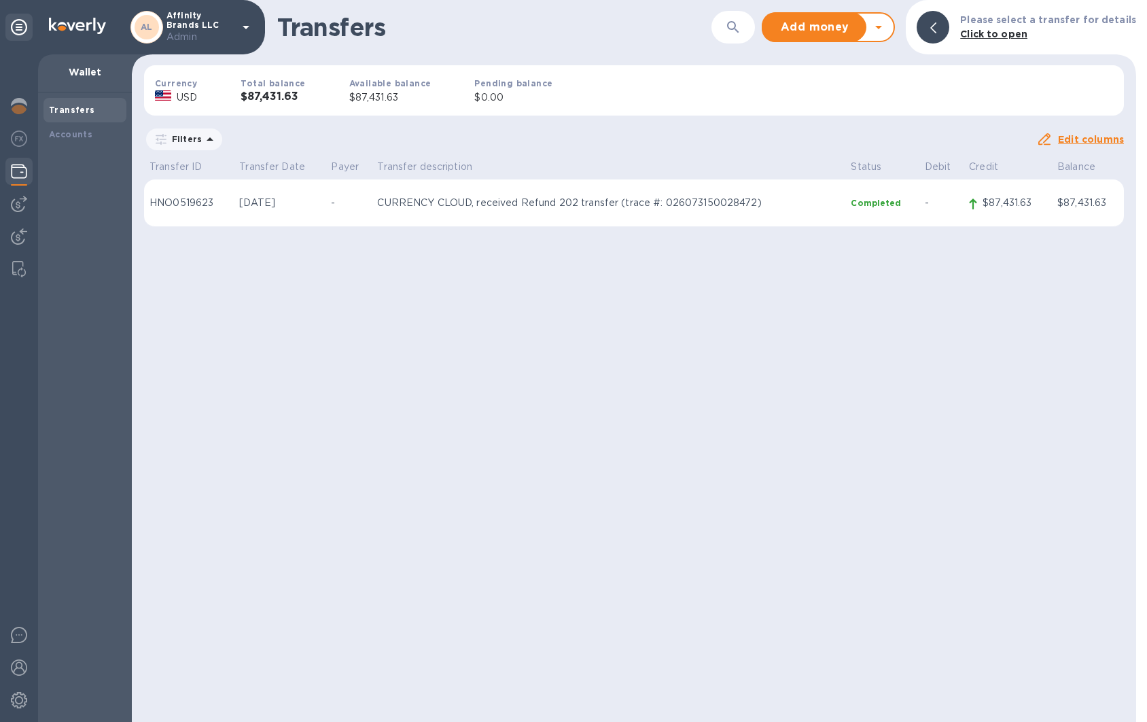
click at [598, 211] on td "CURRENCY CLOUD, received Refund 202 transfer (trace #: 026073150028472)" at bounding box center [609, 203] width 474 height 48
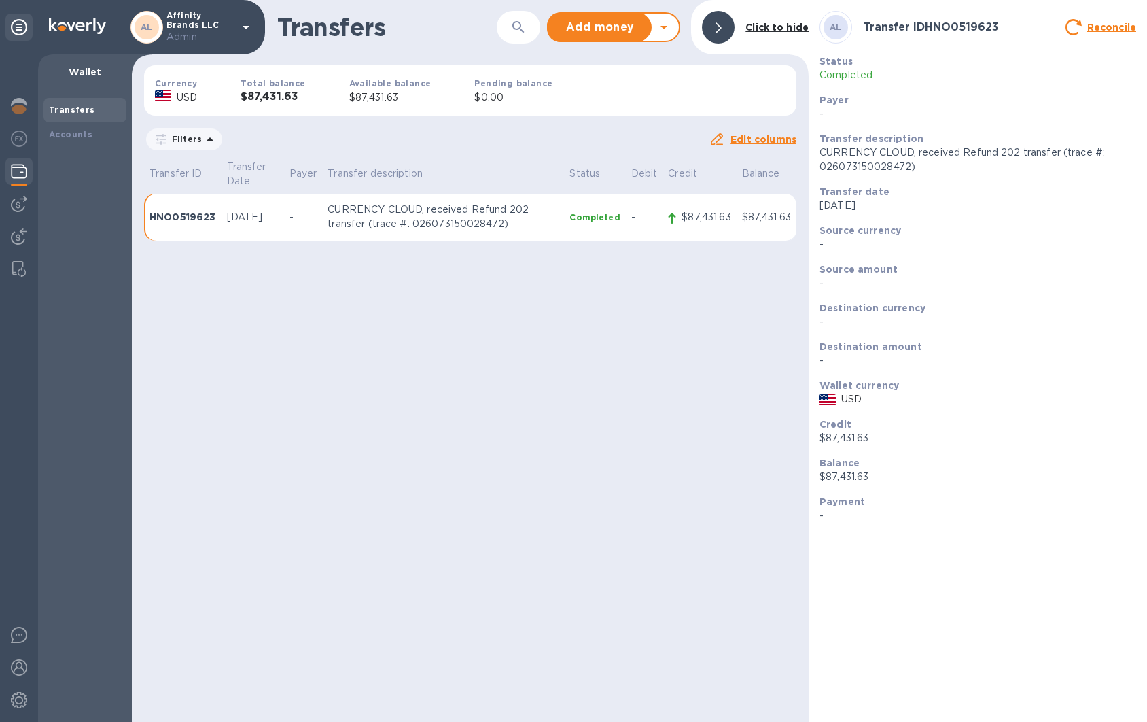
click at [1144, 47] on div "AL Transfer ID HNO0519623 Reconcile Status Completed Payer - Transfer descripti…" at bounding box center [978, 361] width 339 height 722
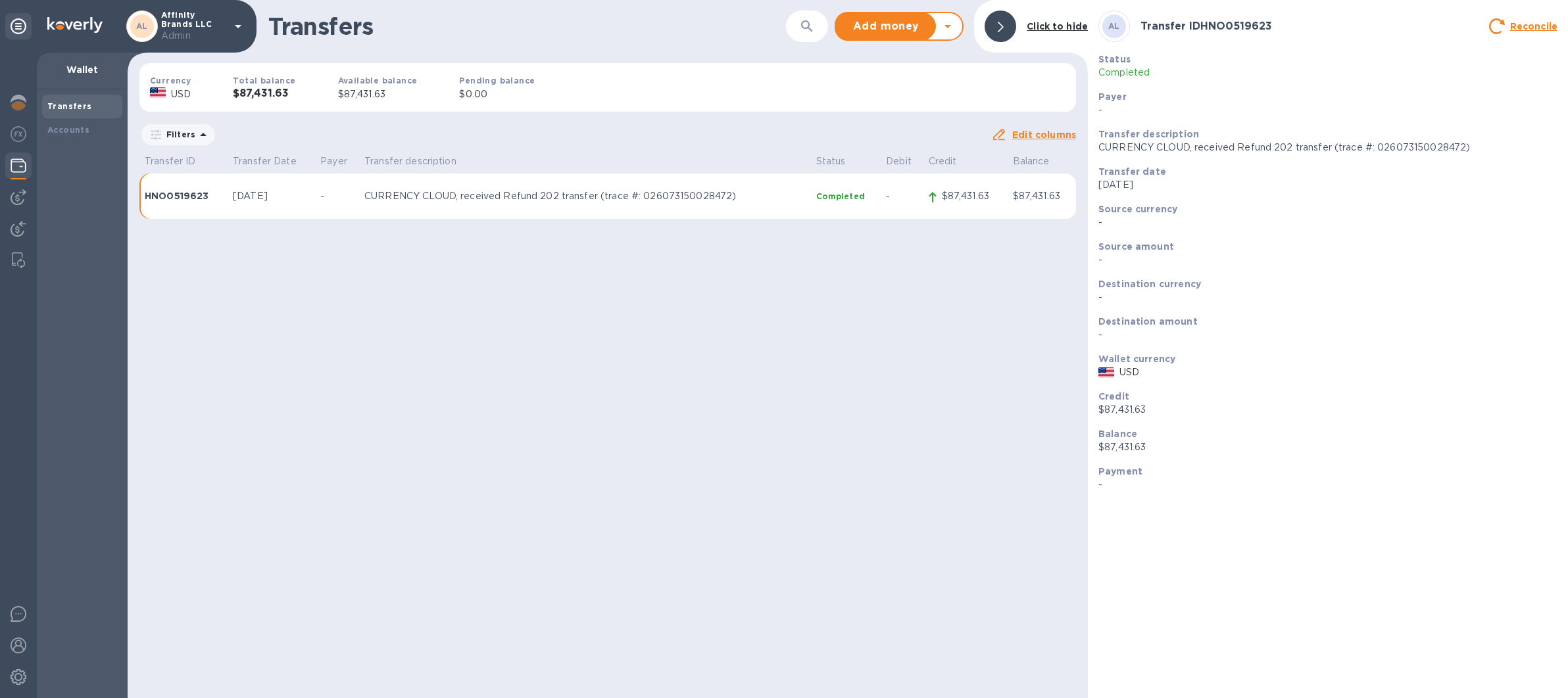
click at [532, 311] on div "Transfers ​ Add money Withdraw money Click to hide Currency USD Total balance $…" at bounding box center [607, 349] width 960 height 698
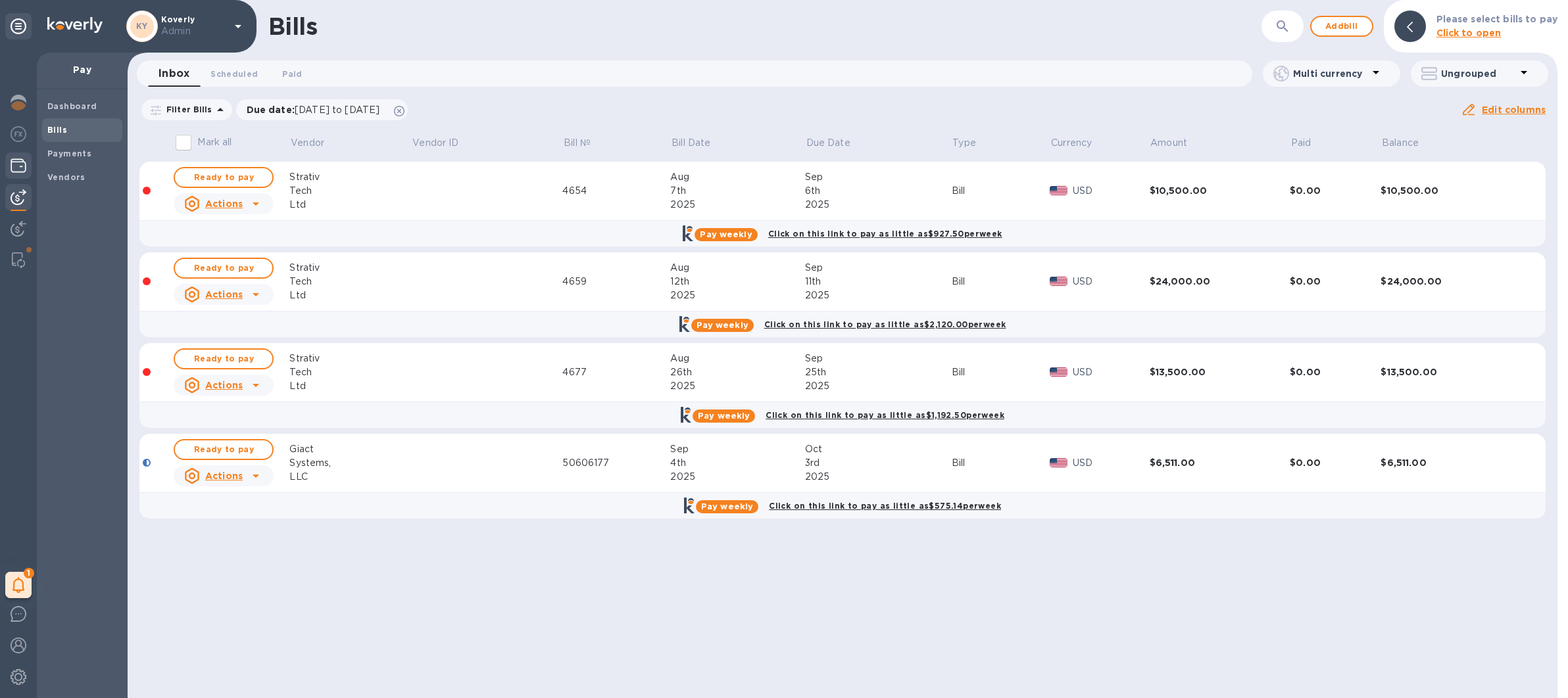
click at [28, 170] on div at bounding box center [17, 167] width 26 height 29
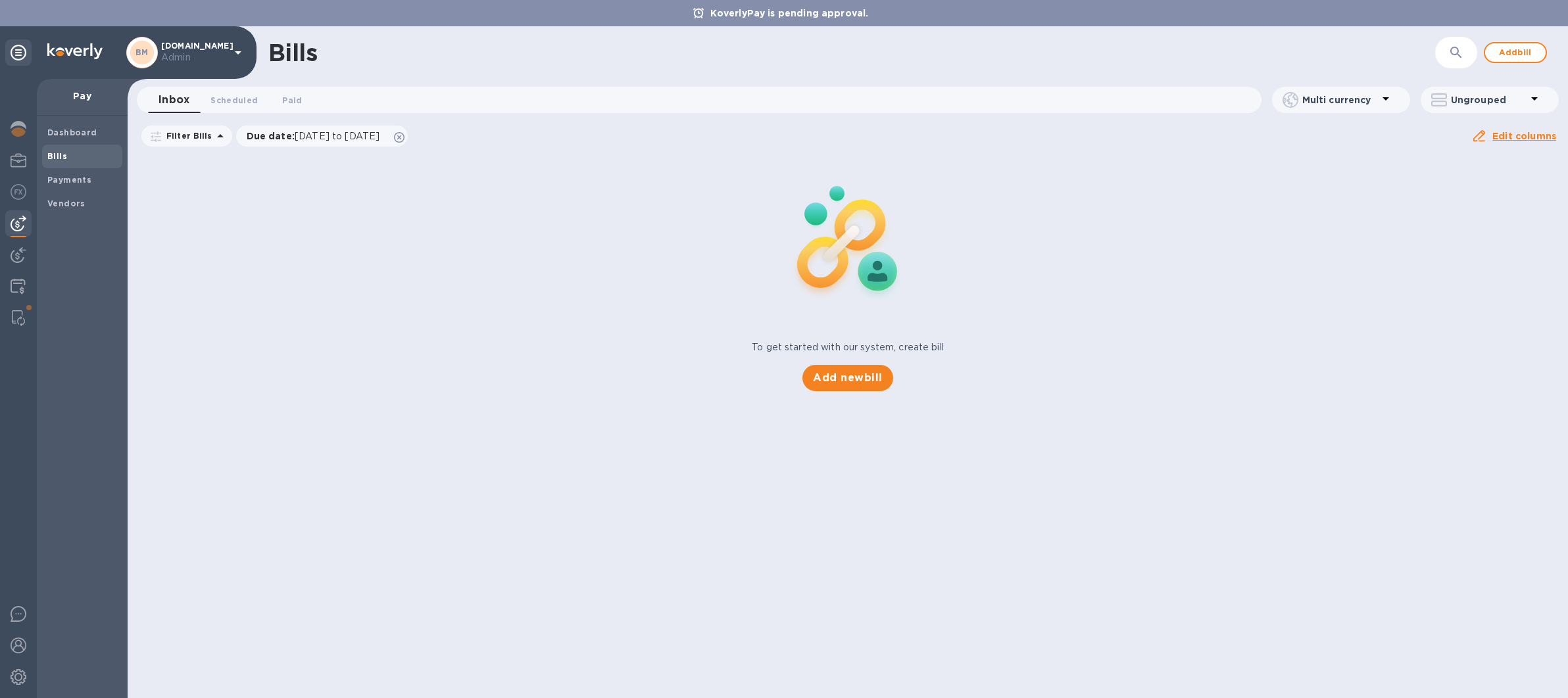
click at [242, 47] on icon at bounding box center [238, 52] width 15 height 15
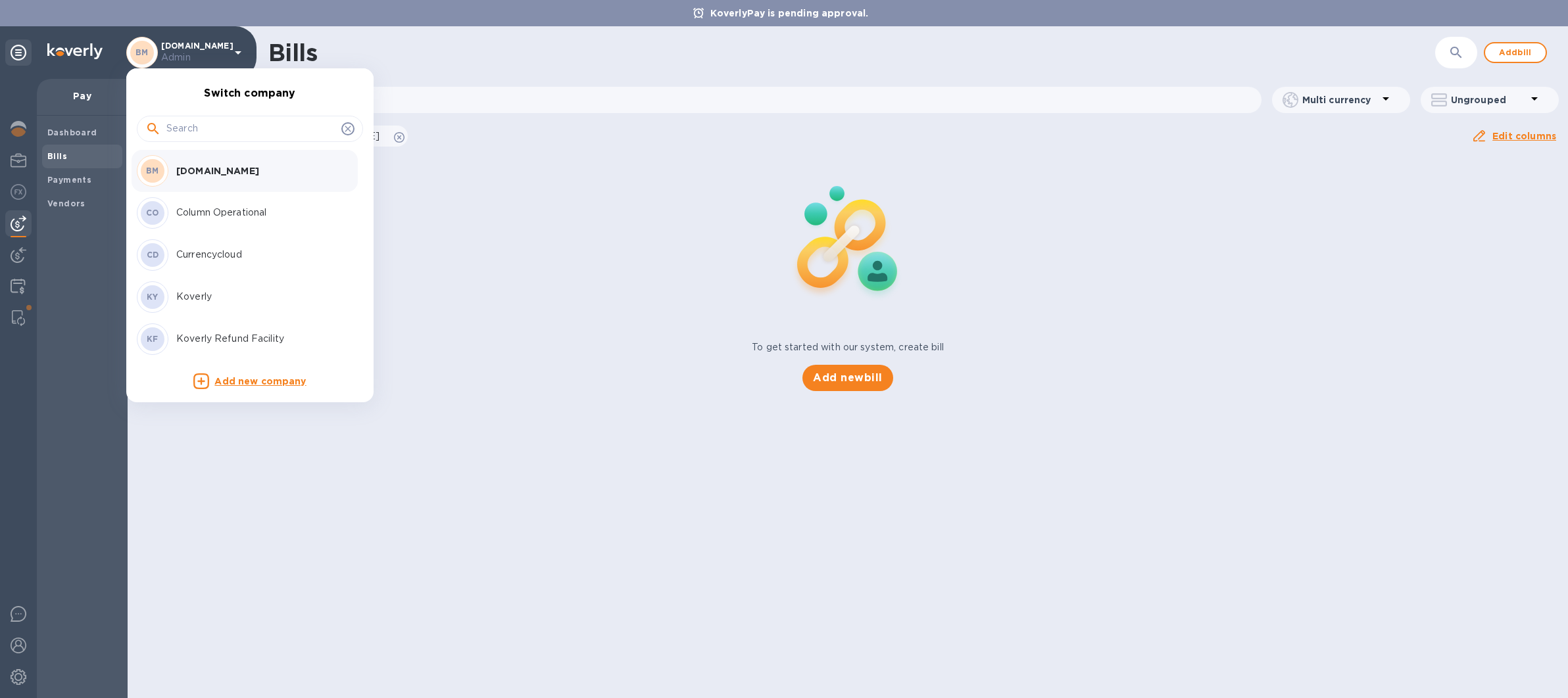
click at [434, 305] on div at bounding box center [784, 349] width 1568 height 698
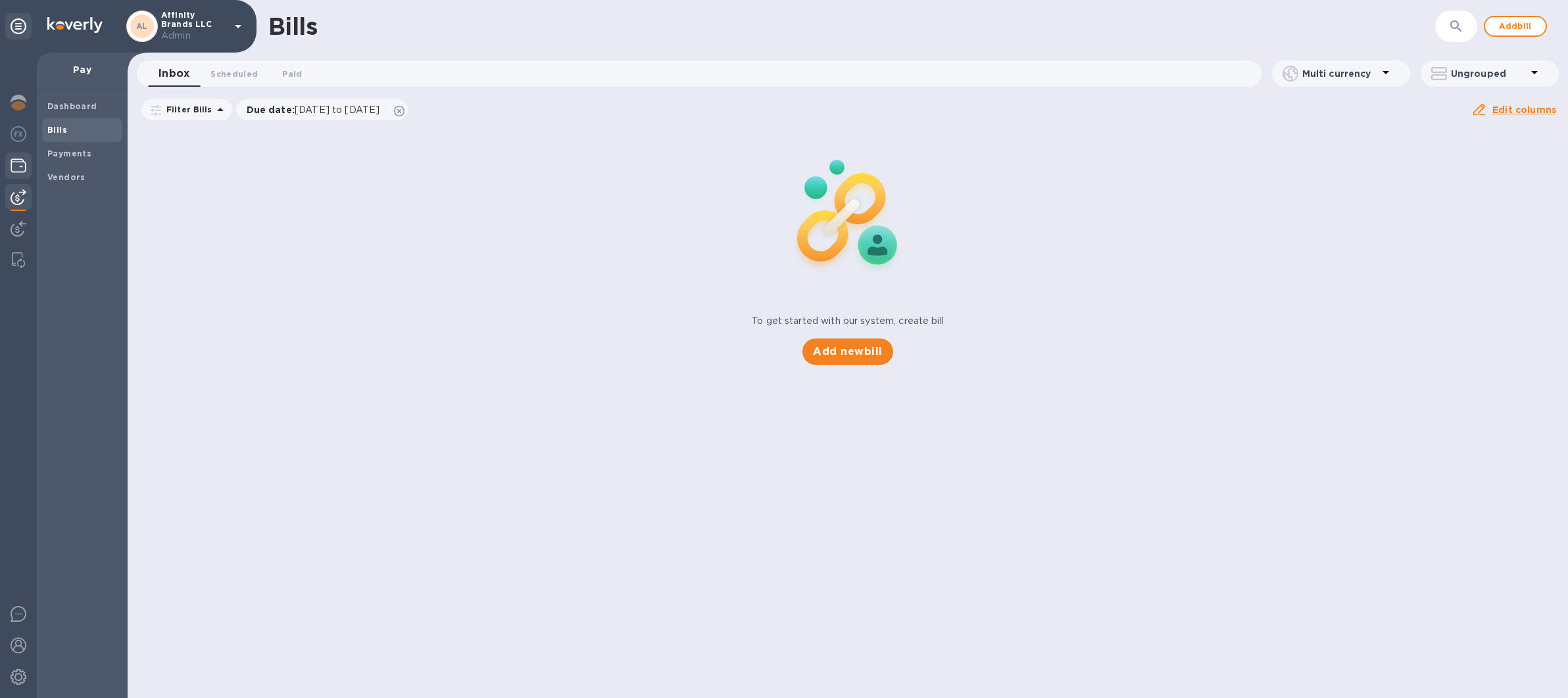
click at [21, 160] on img at bounding box center [18, 165] width 15 height 15
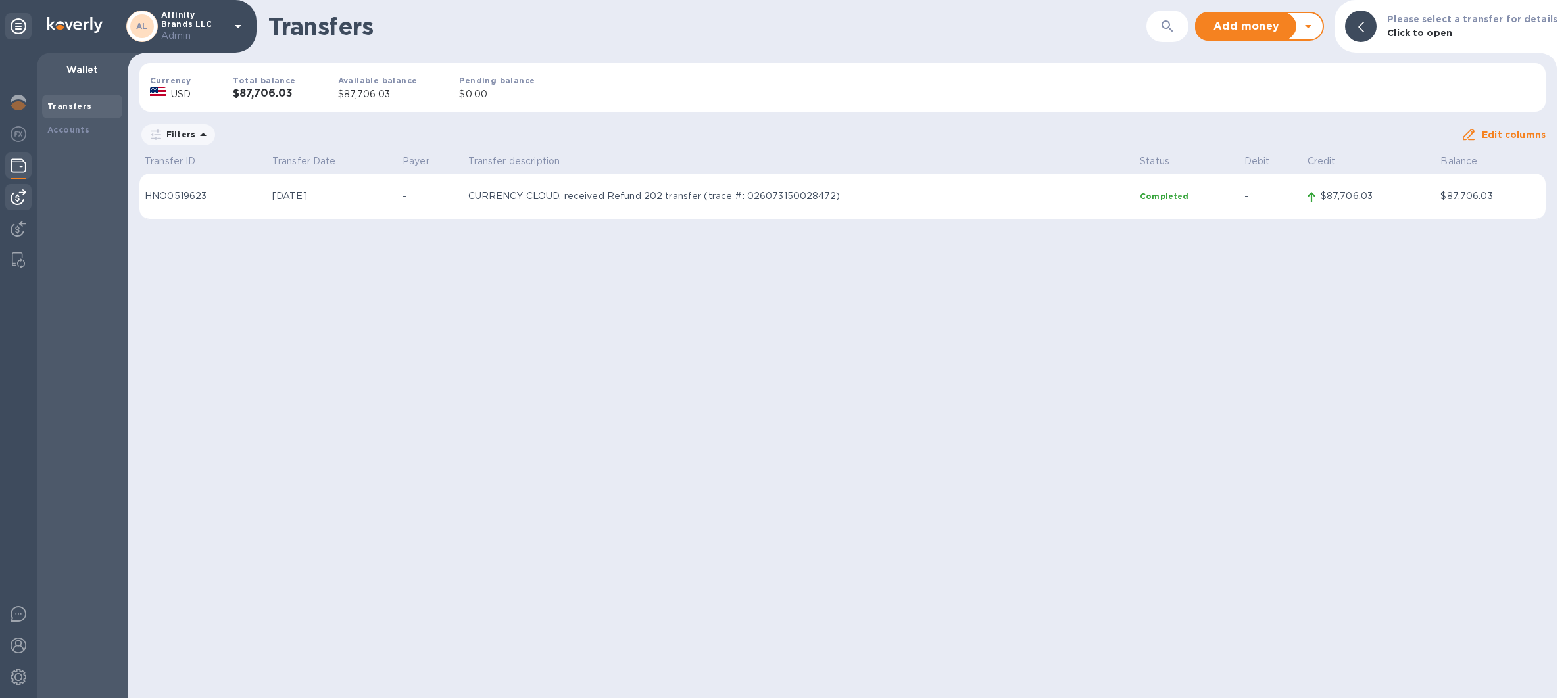
click at [21, 202] on img at bounding box center [18, 197] width 15 height 15
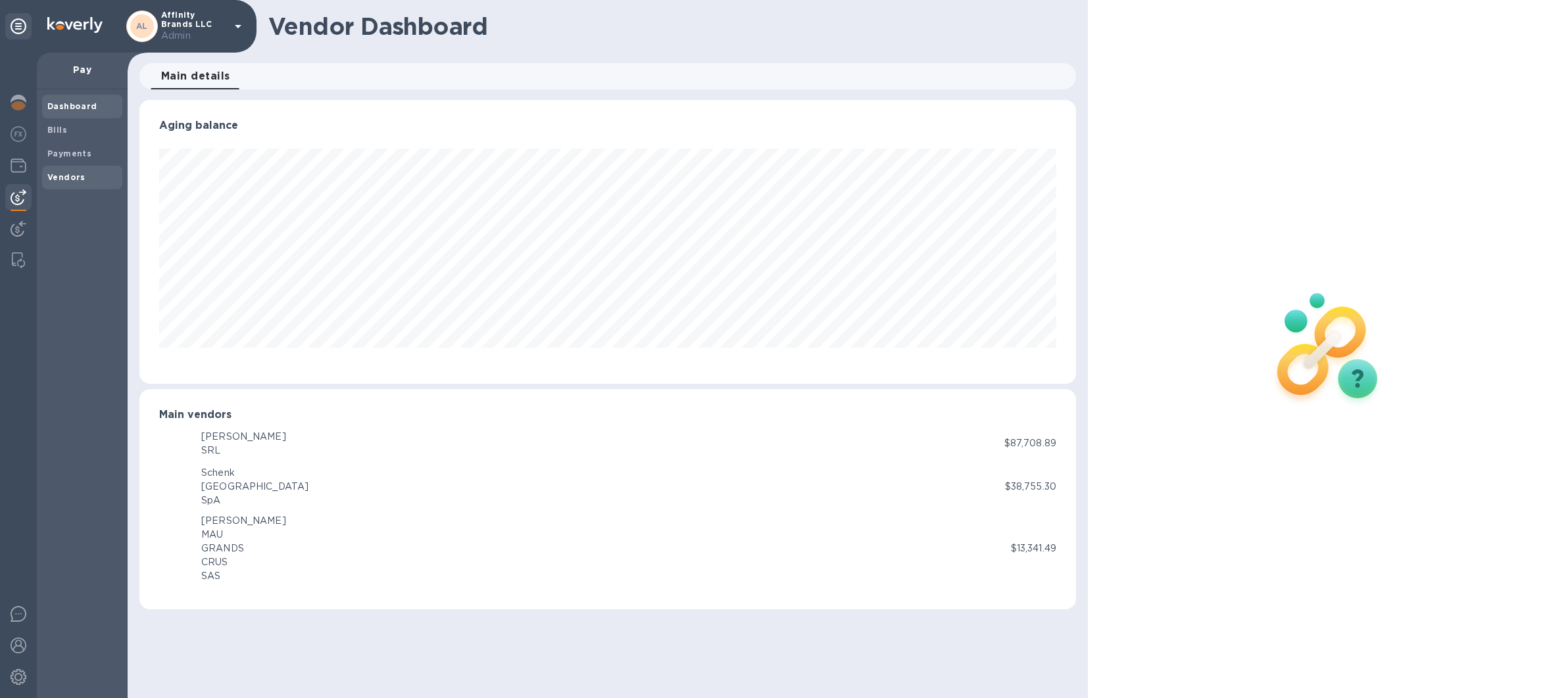
scroll to position [284, 936]
click at [22, 162] on img at bounding box center [18, 165] width 15 height 15
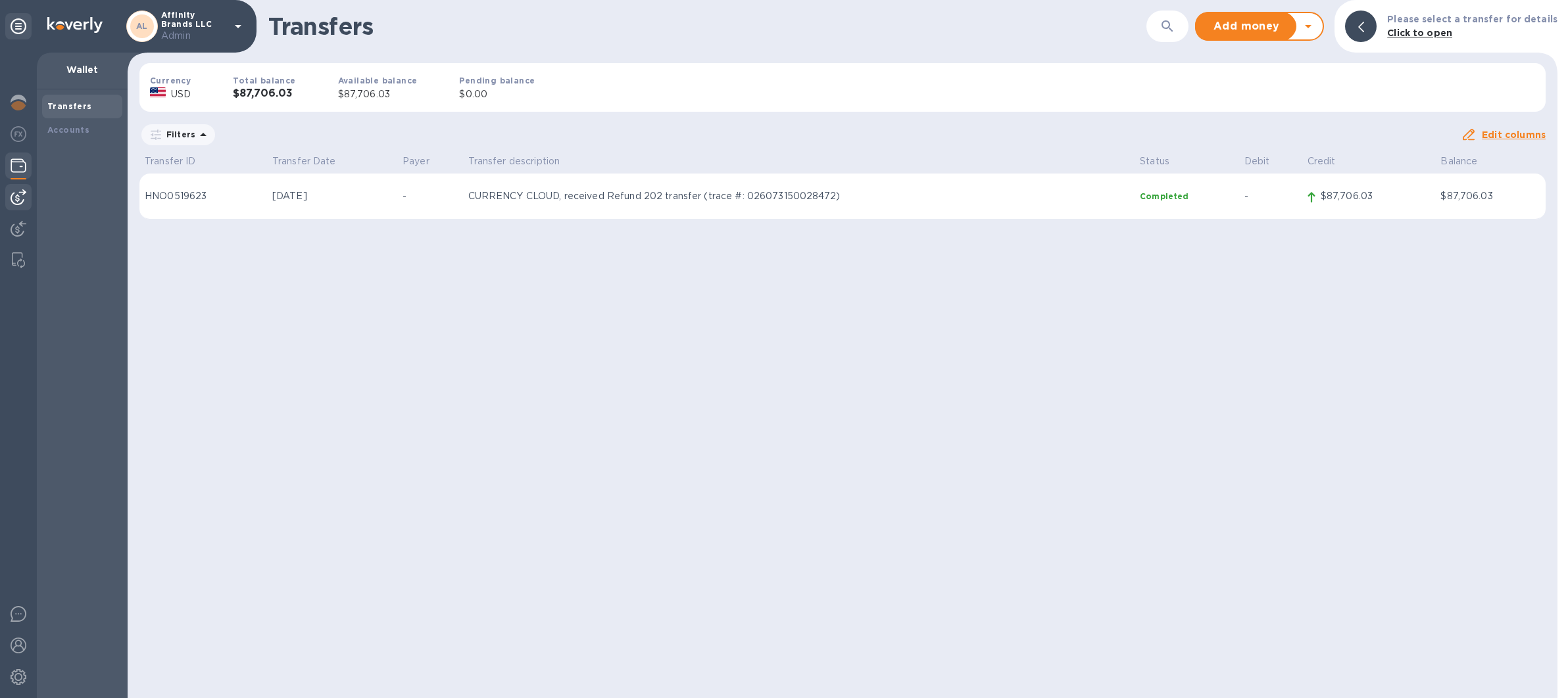
click at [26, 202] on div at bounding box center [17, 196] width 26 height 26
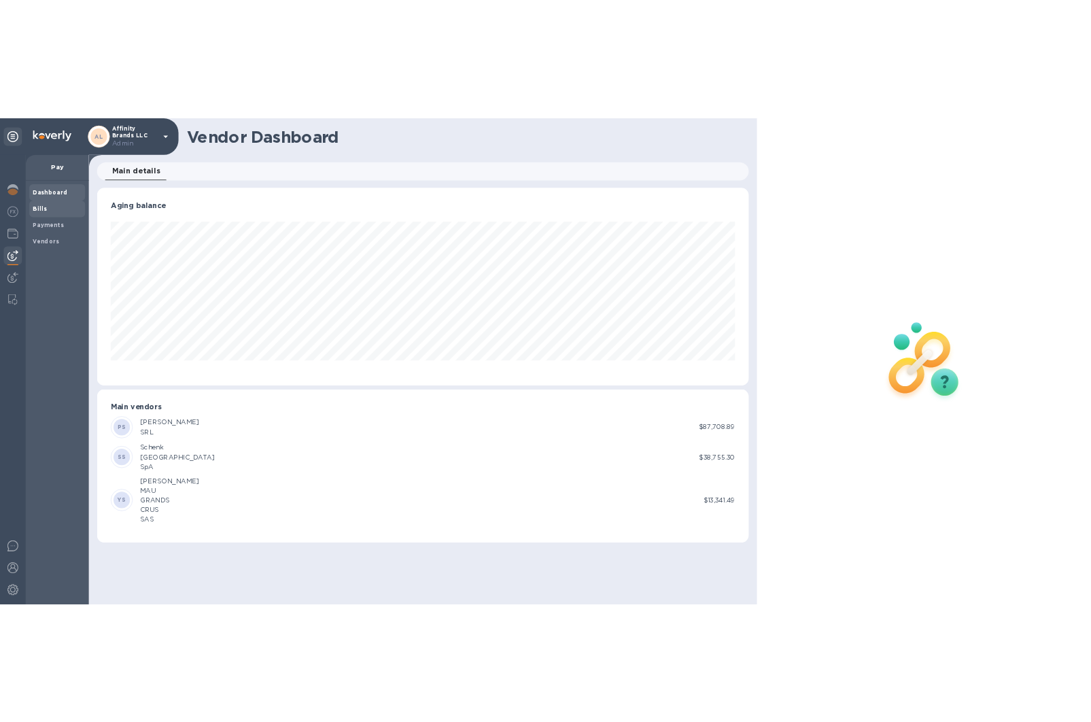
scroll to position [294, 968]
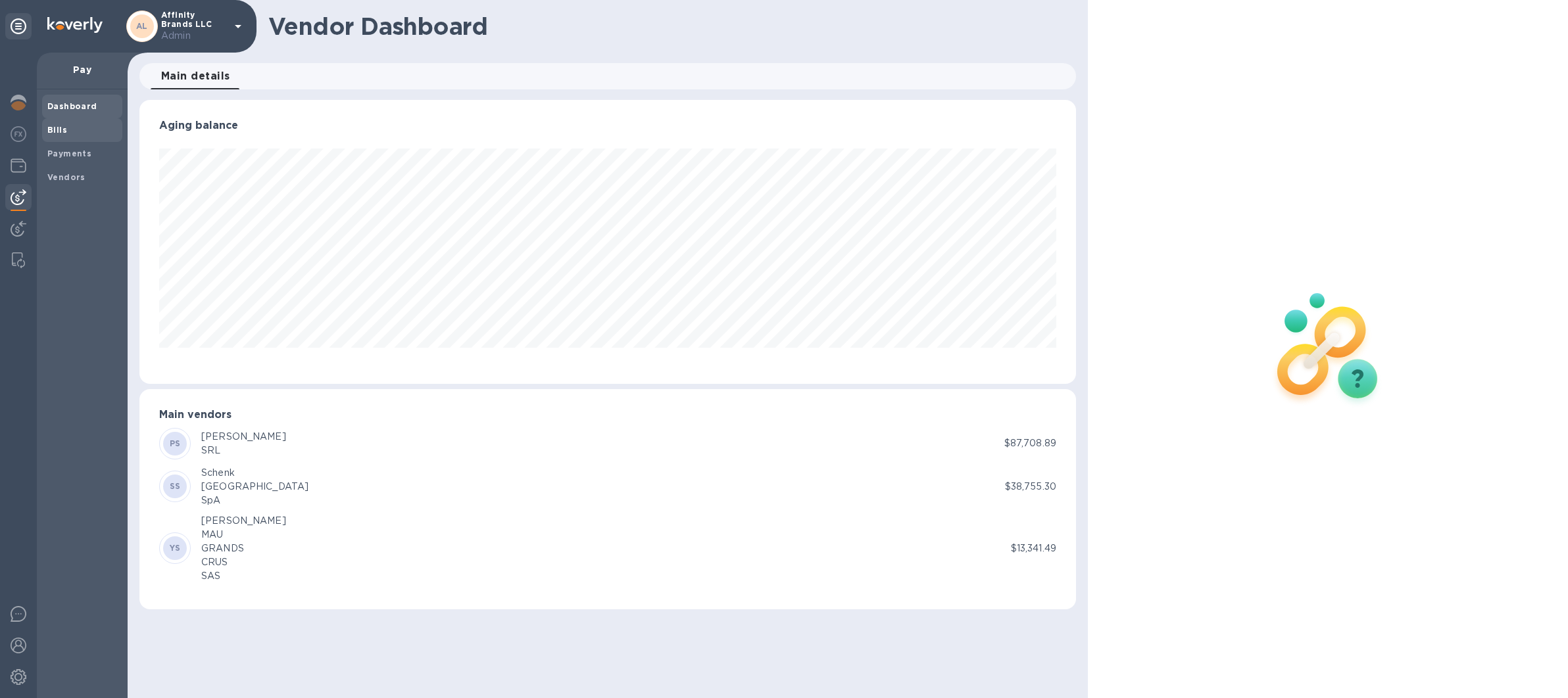
click at [77, 130] on span "Bills" at bounding box center [82, 131] width 70 height 14
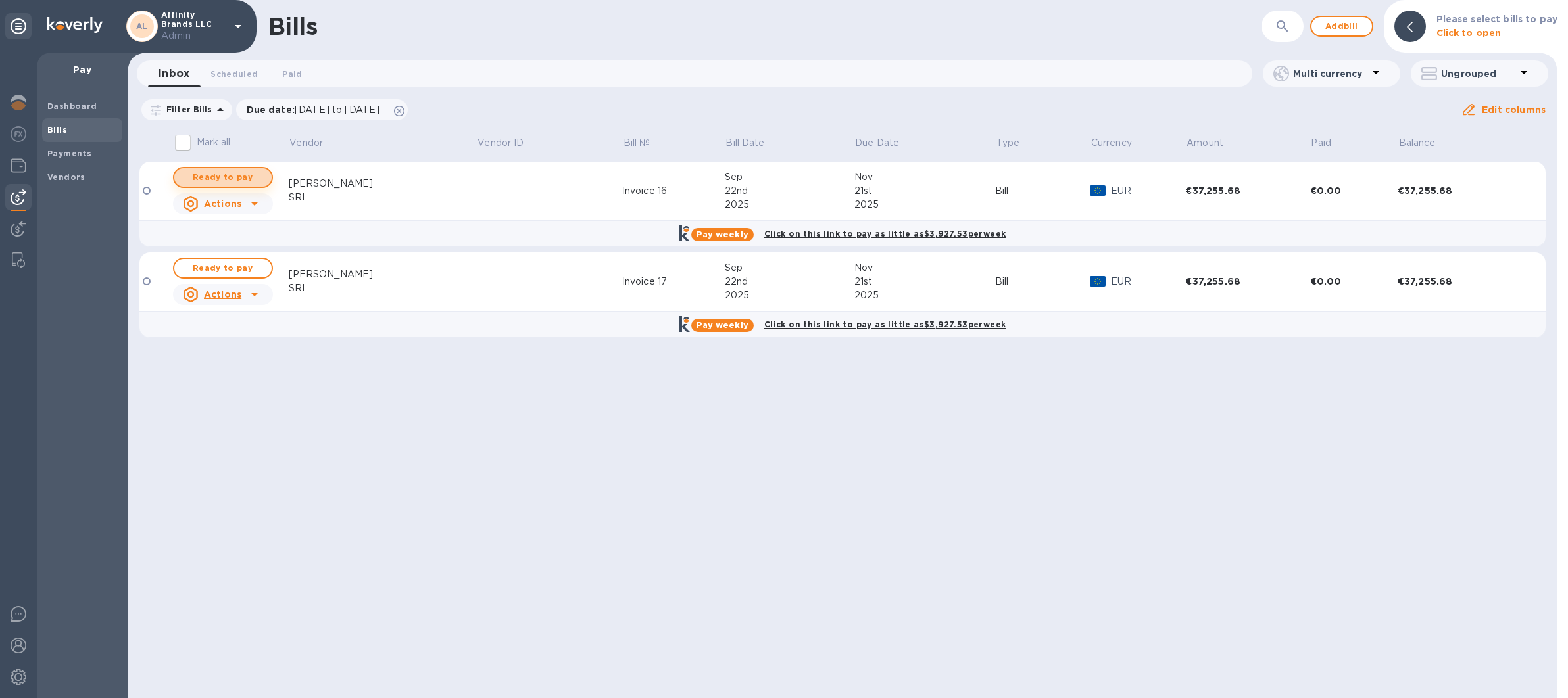
click at [229, 176] on span "Ready to pay" at bounding box center [222, 177] width 76 height 15
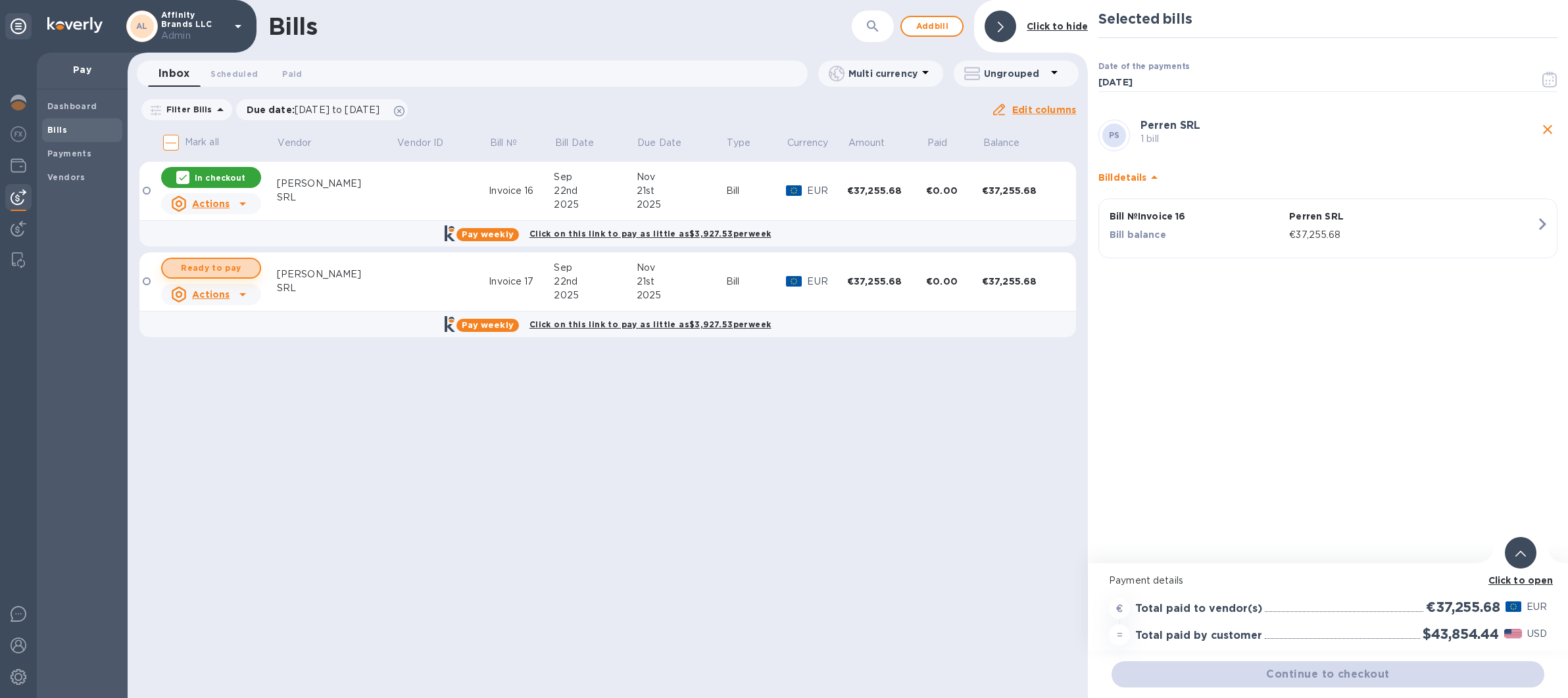
click at [233, 277] on button "Ready to pay" at bounding box center [211, 268] width 100 height 21
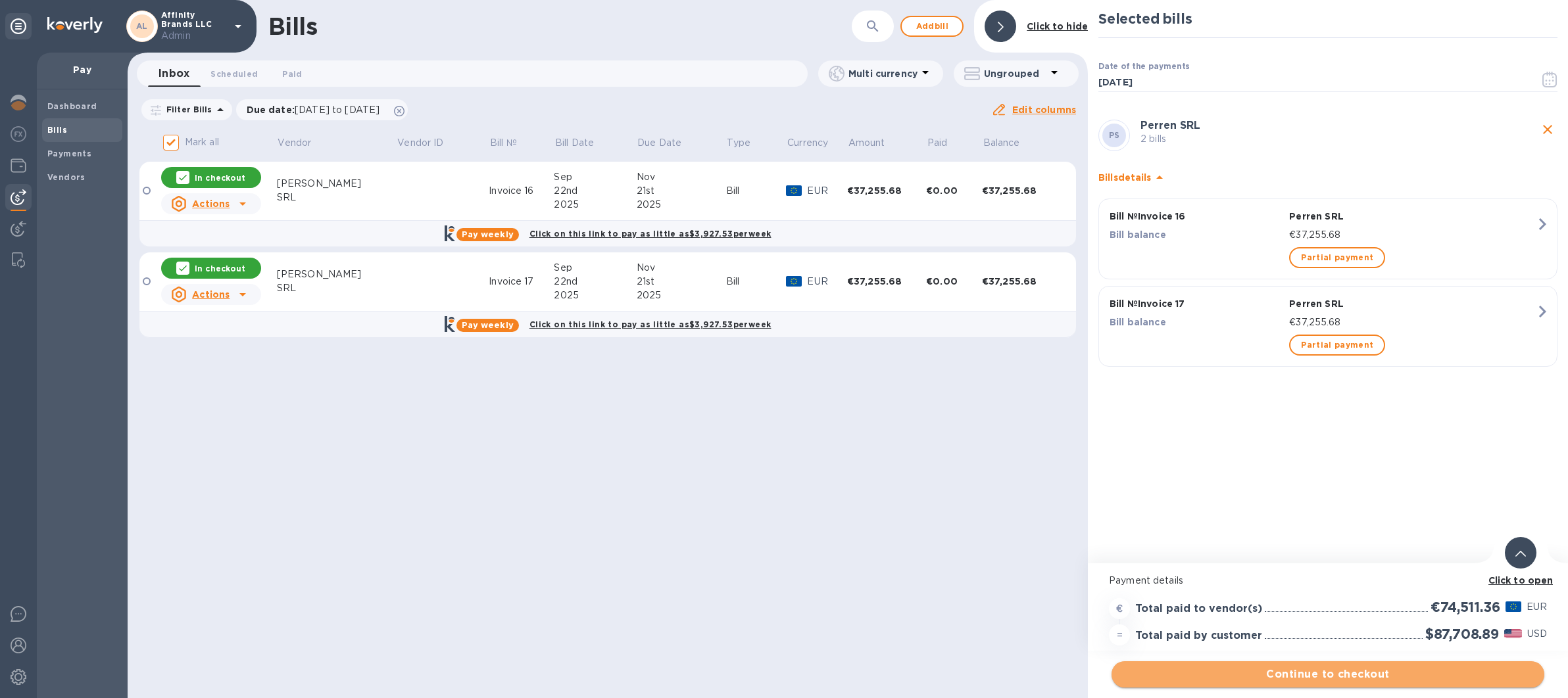
click at [1327, 678] on span "Continue to checkout" at bounding box center [1328, 674] width 412 height 15
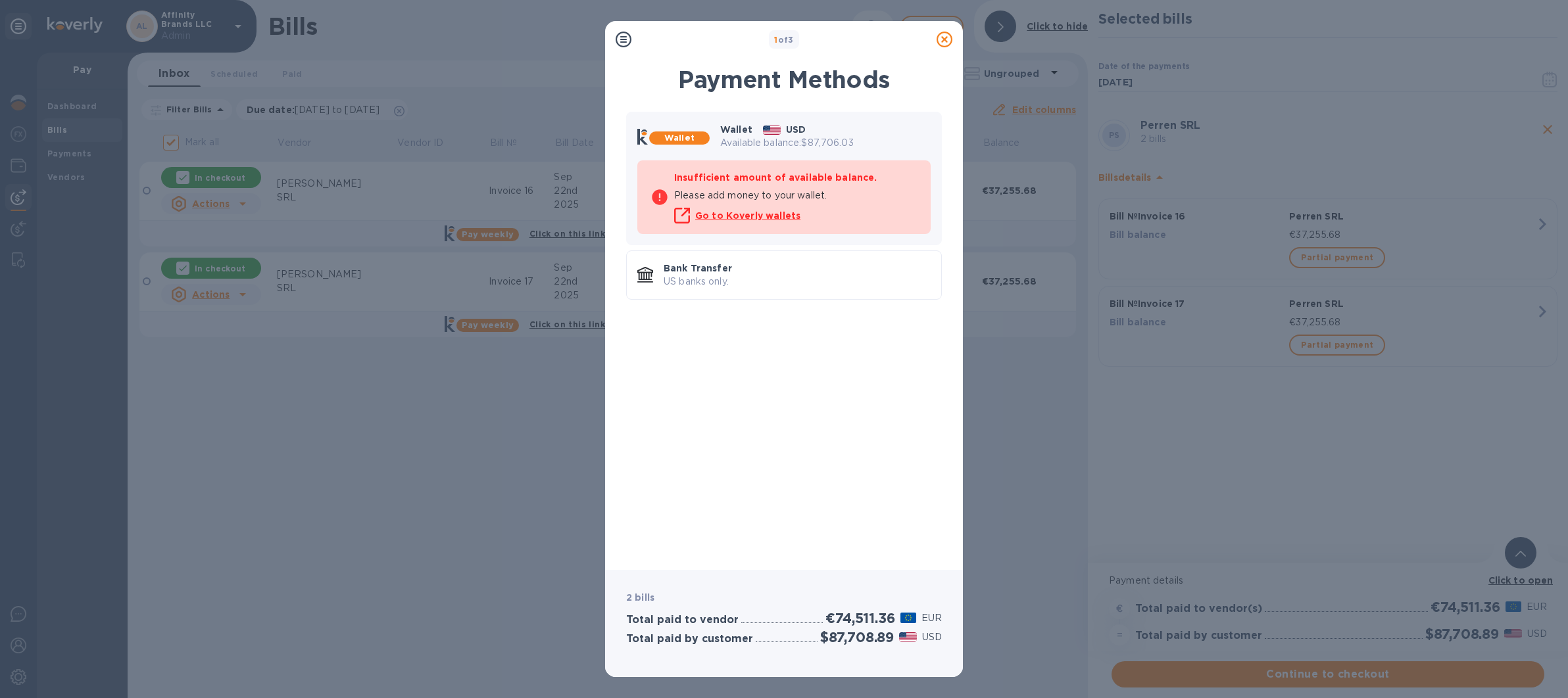
click at [946, 40] on icon at bounding box center [944, 40] width 15 height 15
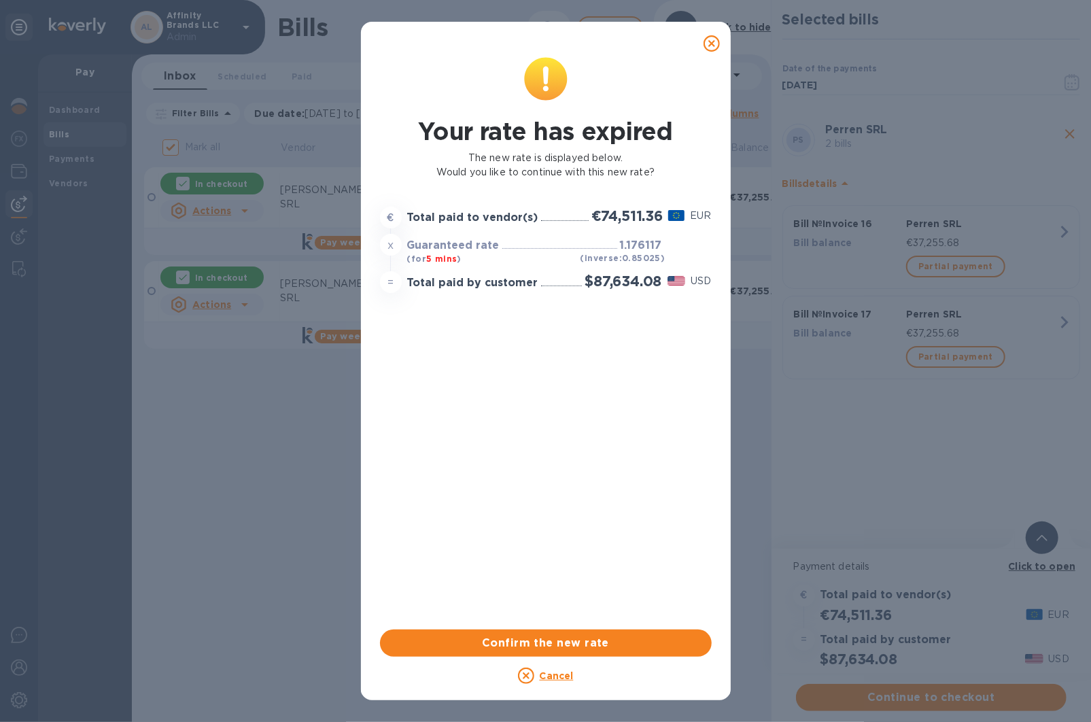
click at [716, 44] on icon at bounding box center [712, 43] width 16 height 16
checkbox input "false"
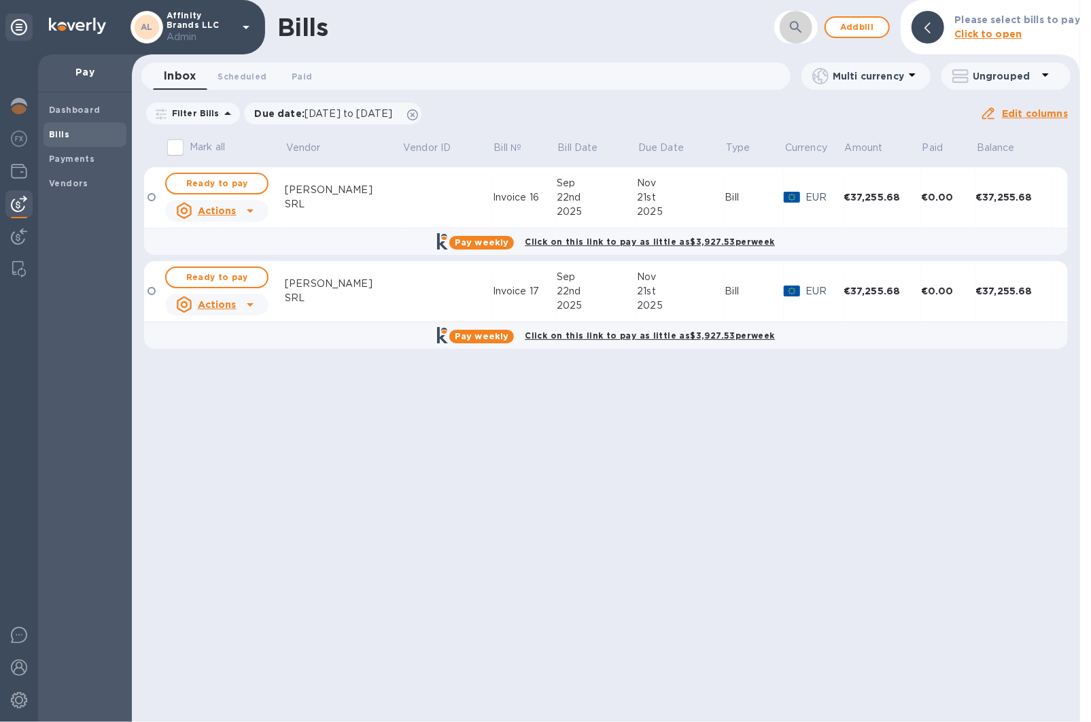
click at [804, 32] on icon "button" at bounding box center [796, 27] width 16 height 16
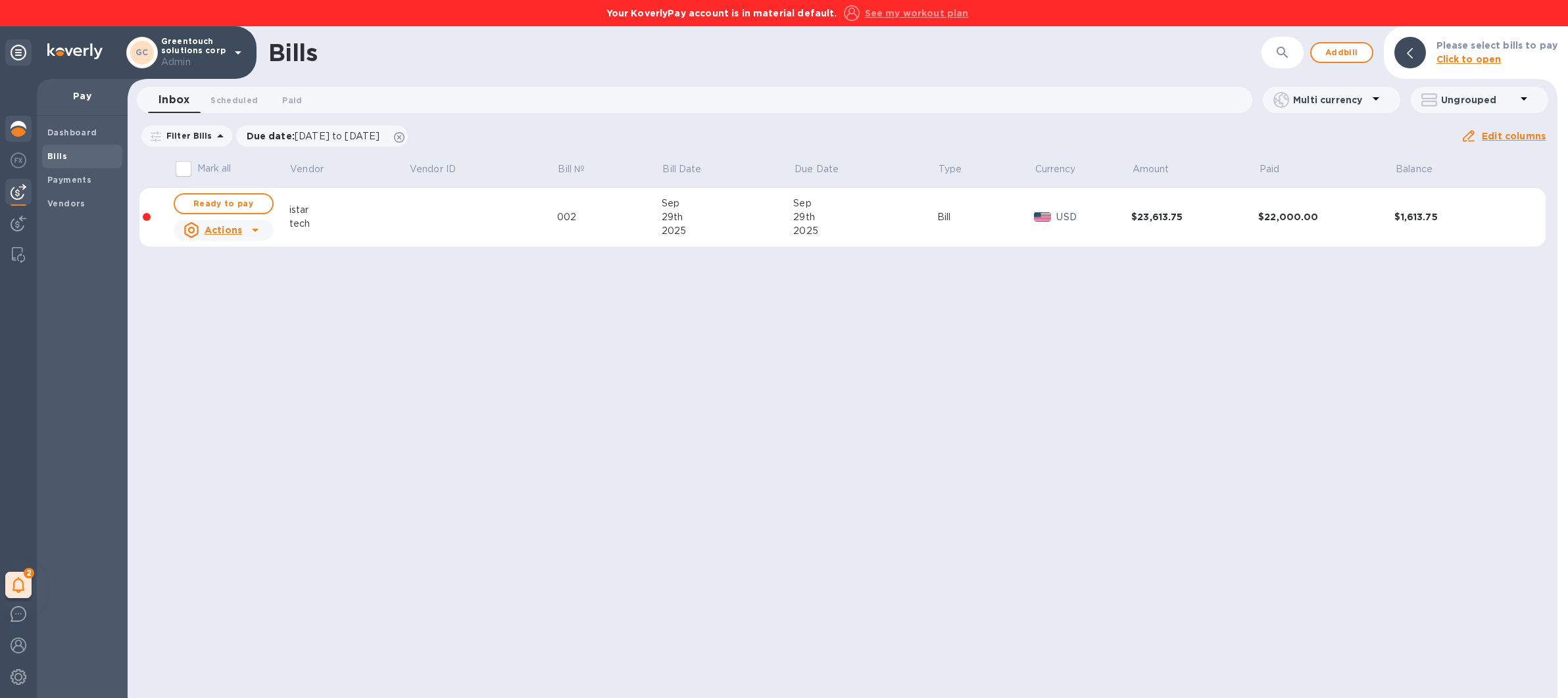
click at [21, 135] on img at bounding box center [18, 129] width 15 height 15
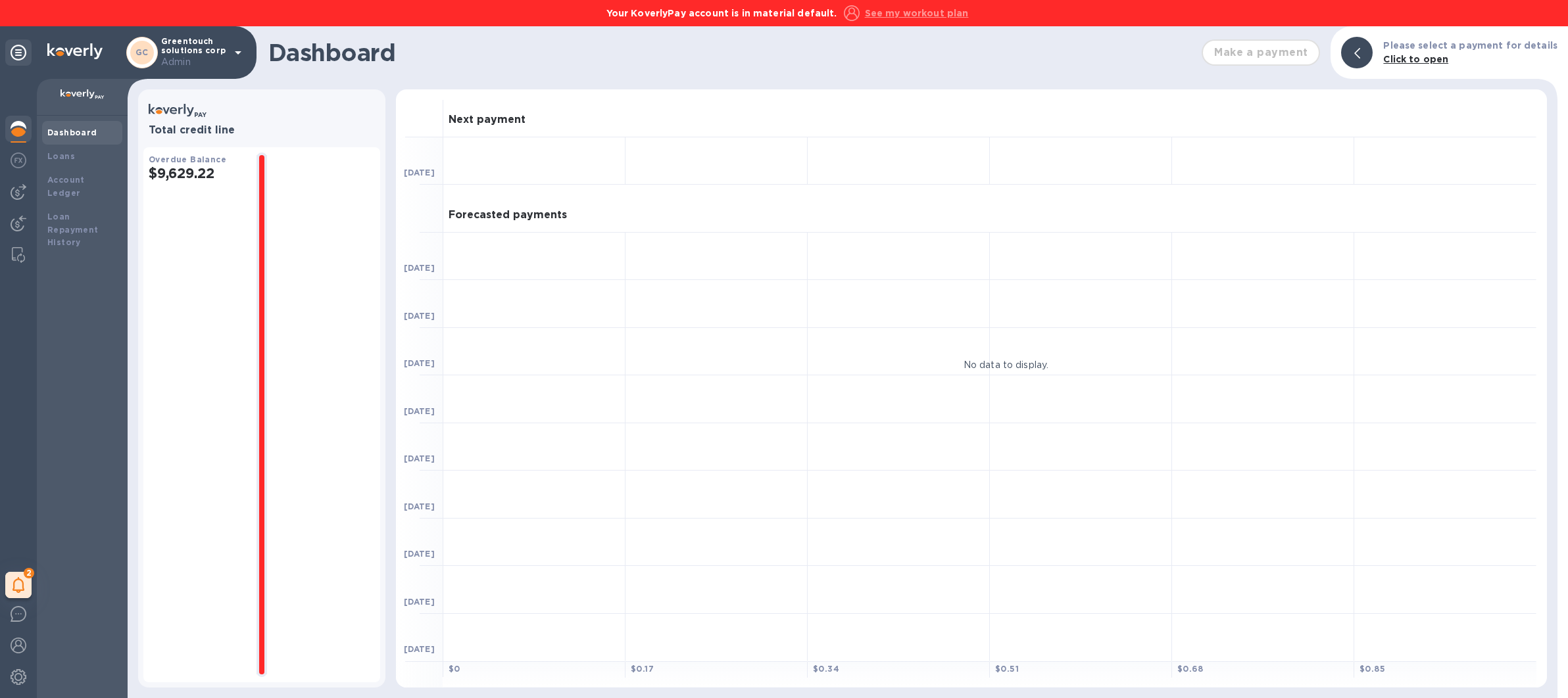
click at [902, 8] on u "See my workout plan" at bounding box center [916, 13] width 104 height 11
click at [185, 46] on p "Greentouch solutions corp Admin" at bounding box center [194, 52] width 66 height 32
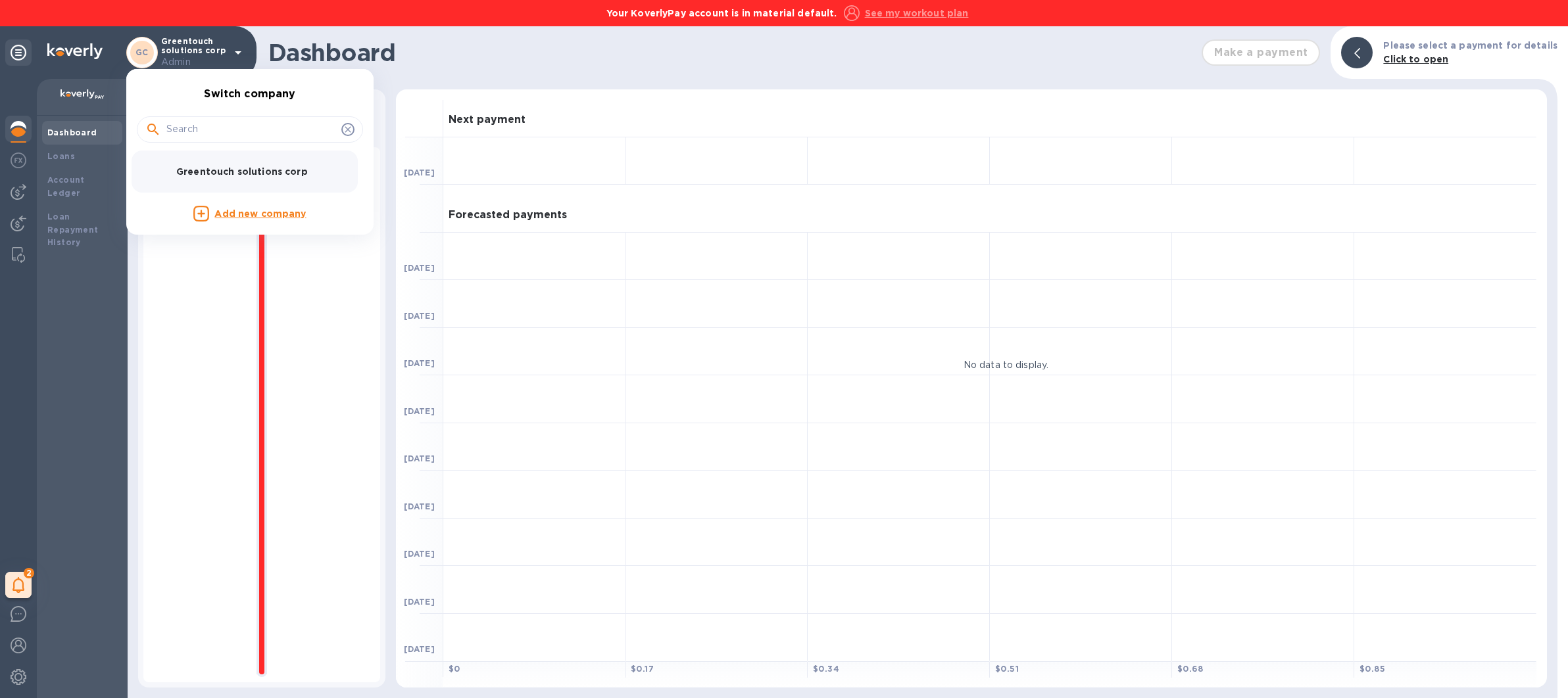
click at [185, 46] on div at bounding box center [784, 349] width 1568 height 698
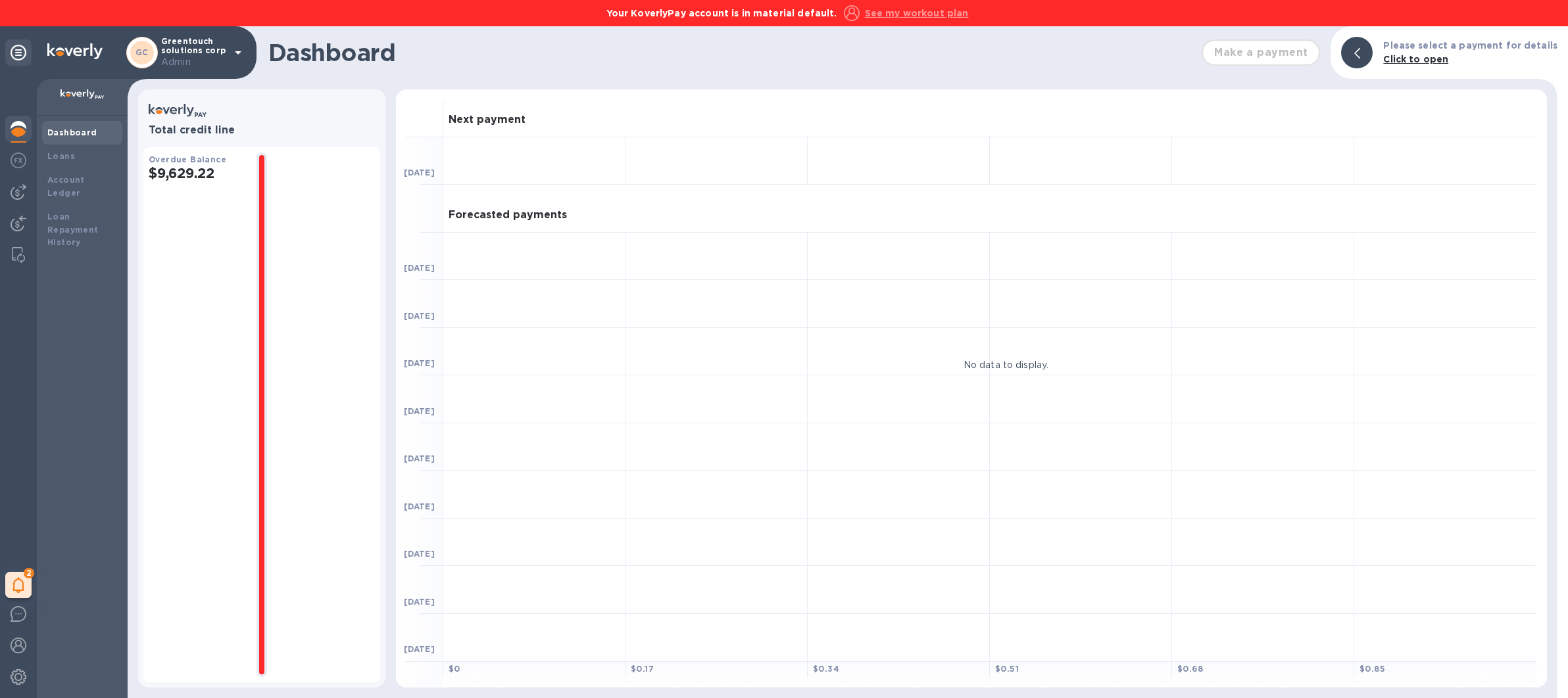
click at [185, 46] on p "Greentouch solutions corp Admin" at bounding box center [194, 52] width 66 height 32
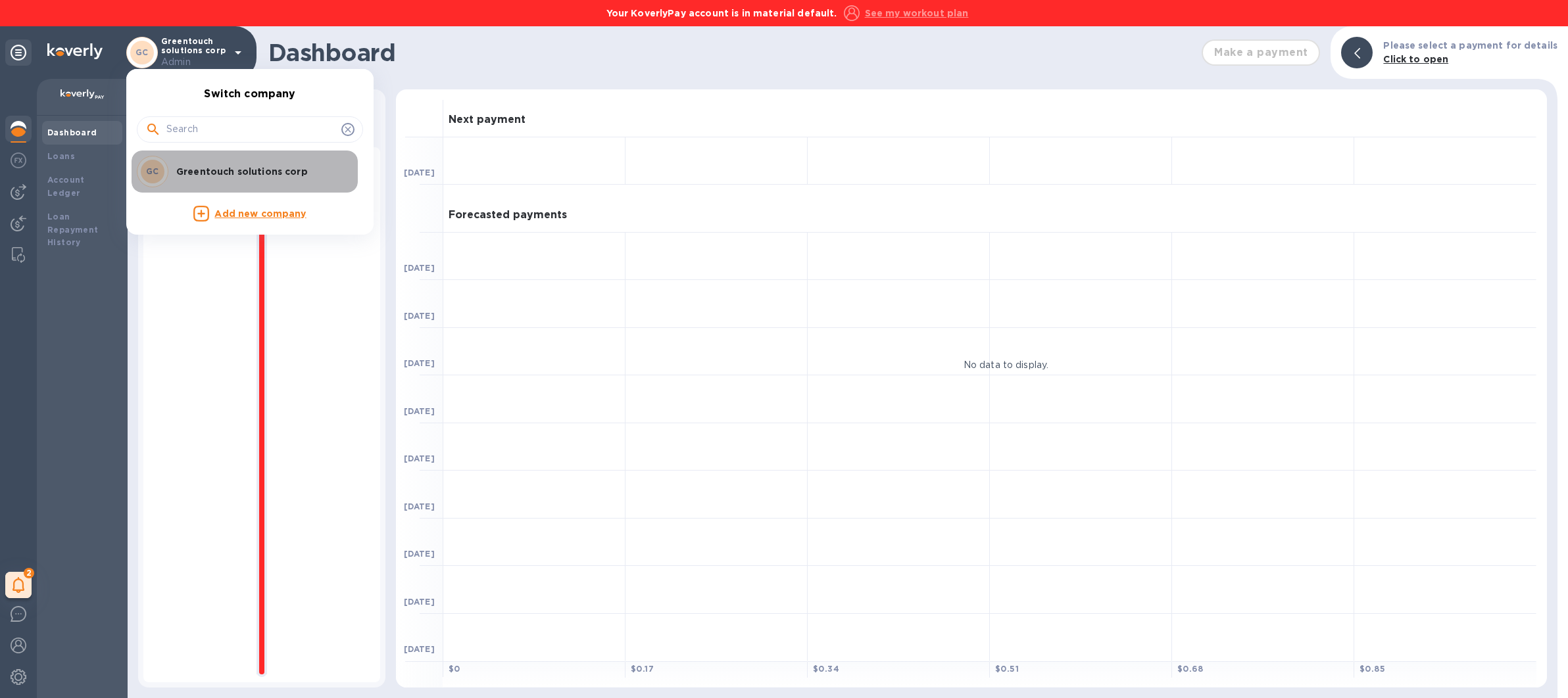
drag, startPoint x: 309, startPoint y: 169, endPoint x: 190, endPoint y: 169, distance: 119.0
click at [190, 169] on p "Greentouch solutions corp" at bounding box center [258, 172] width 165 height 14
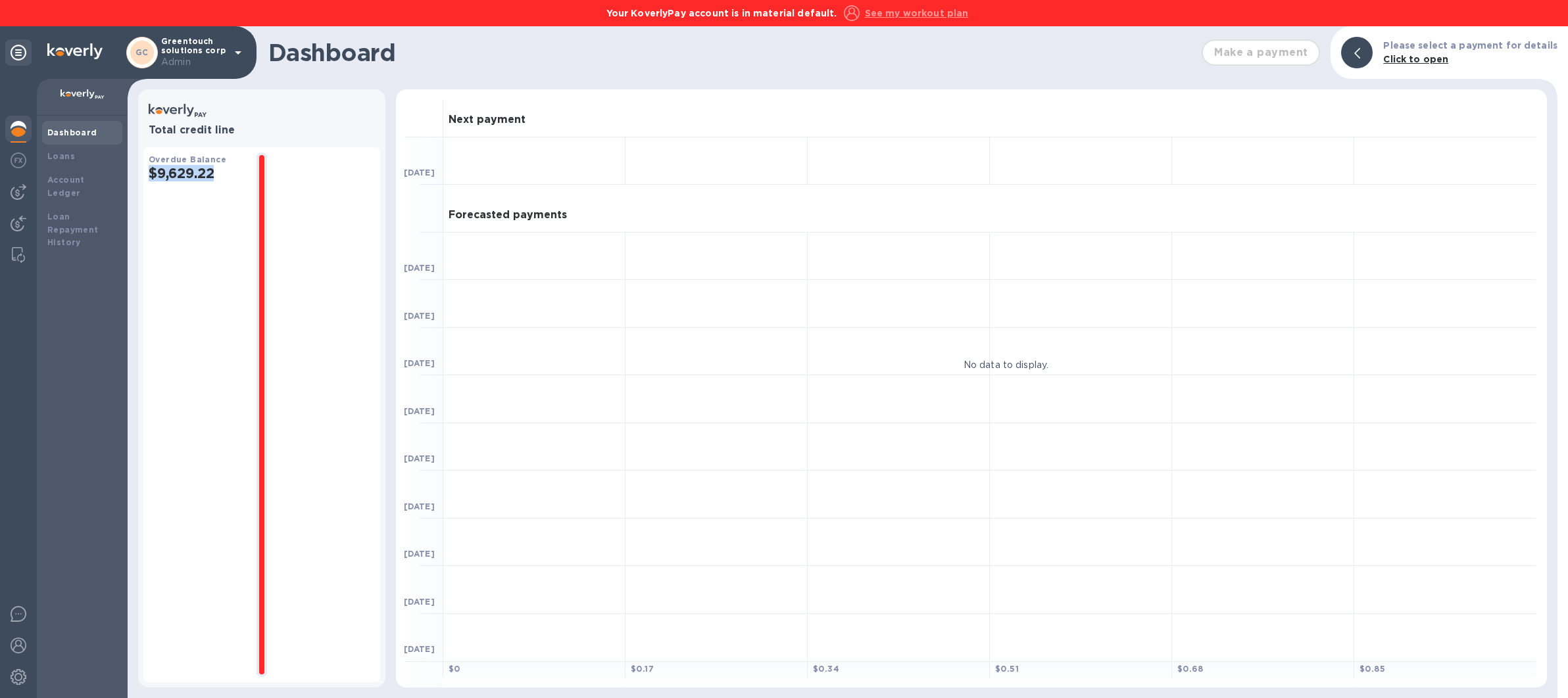
drag, startPoint x: 221, startPoint y: 176, endPoint x: 151, endPoint y: 172, distance: 70.1
click at [151, 172] on h2 "$9,629.22" at bounding box center [197, 173] width 98 height 16
copy h2 "$9,629.22"
click at [899, 13] on u "See my workout plan" at bounding box center [916, 13] width 104 height 11
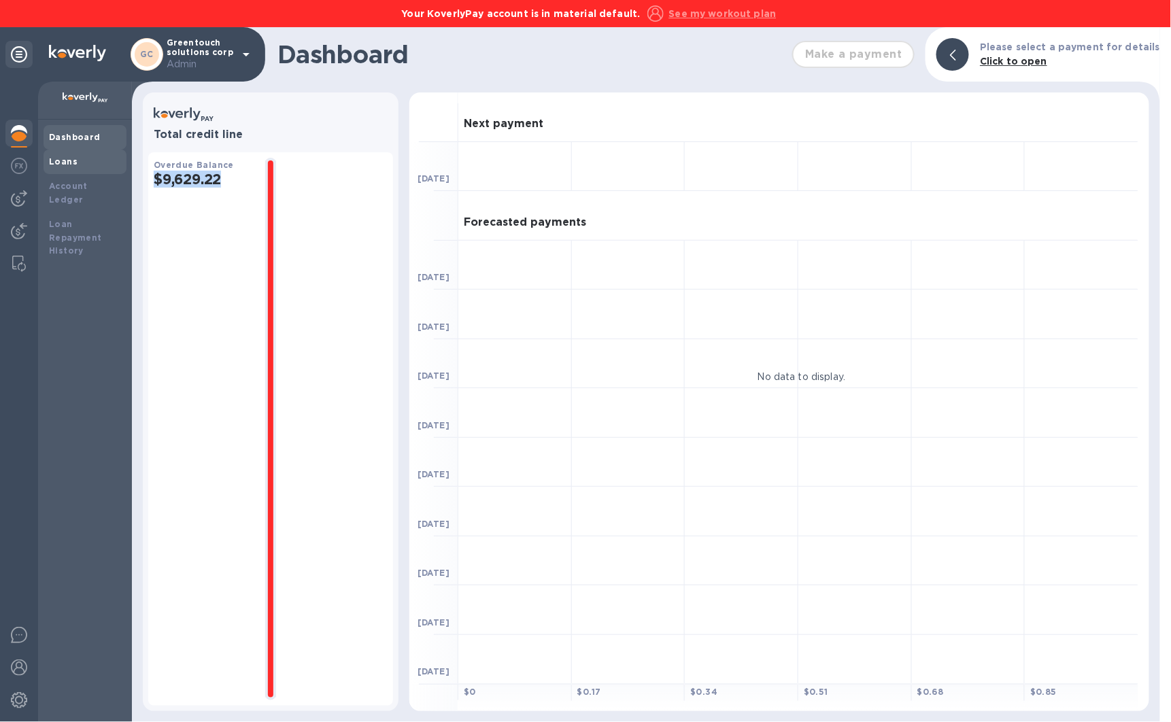
click at [75, 161] on div "Loans" at bounding box center [85, 162] width 72 height 14
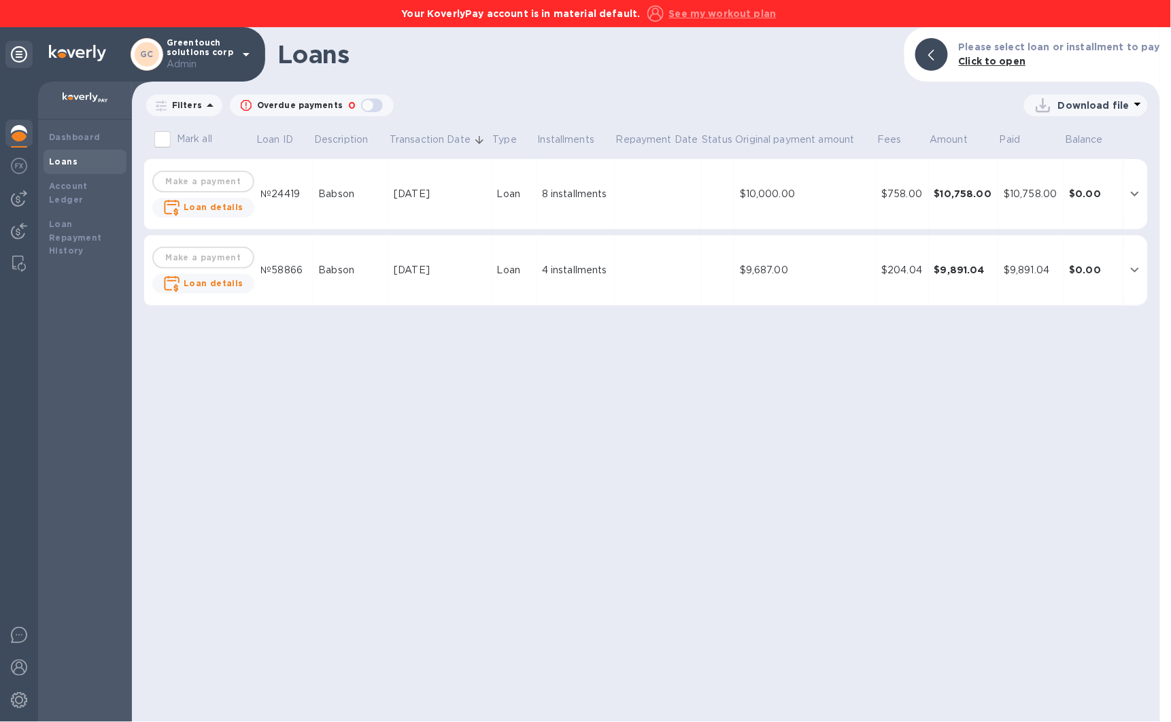
click at [636, 198] on td at bounding box center [657, 194] width 86 height 71
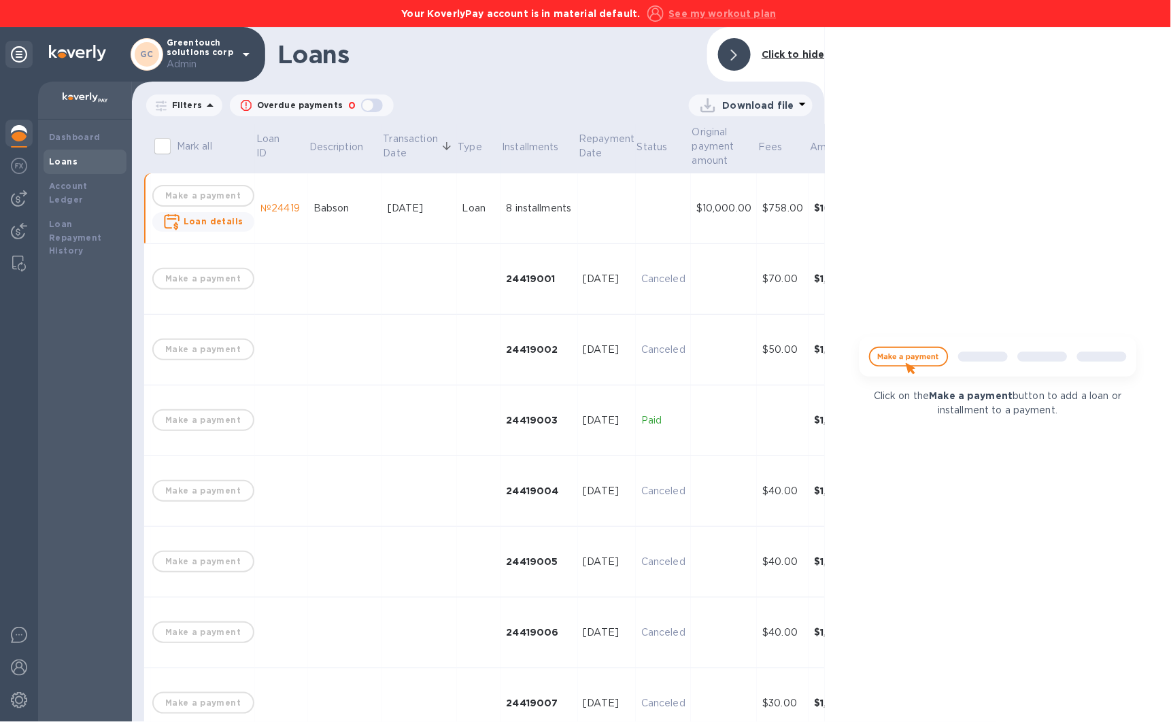
click at [644, 228] on td at bounding box center [663, 208] width 55 height 71
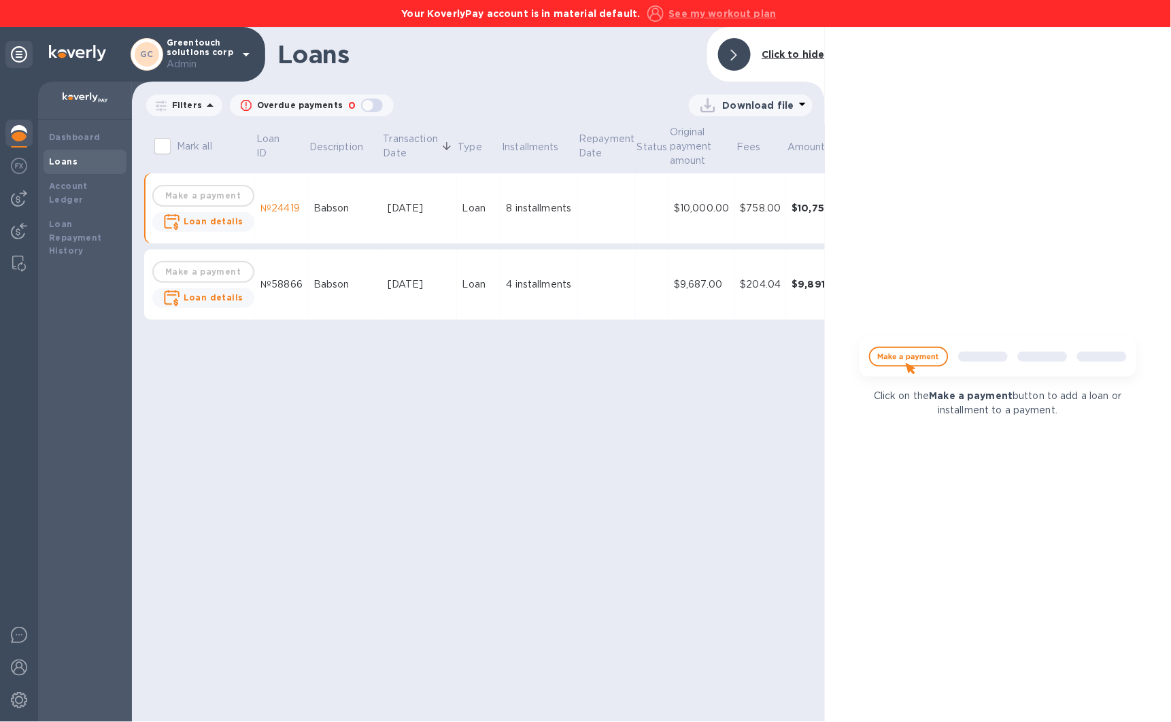
click at [645, 299] on td at bounding box center [652, 284] width 33 height 71
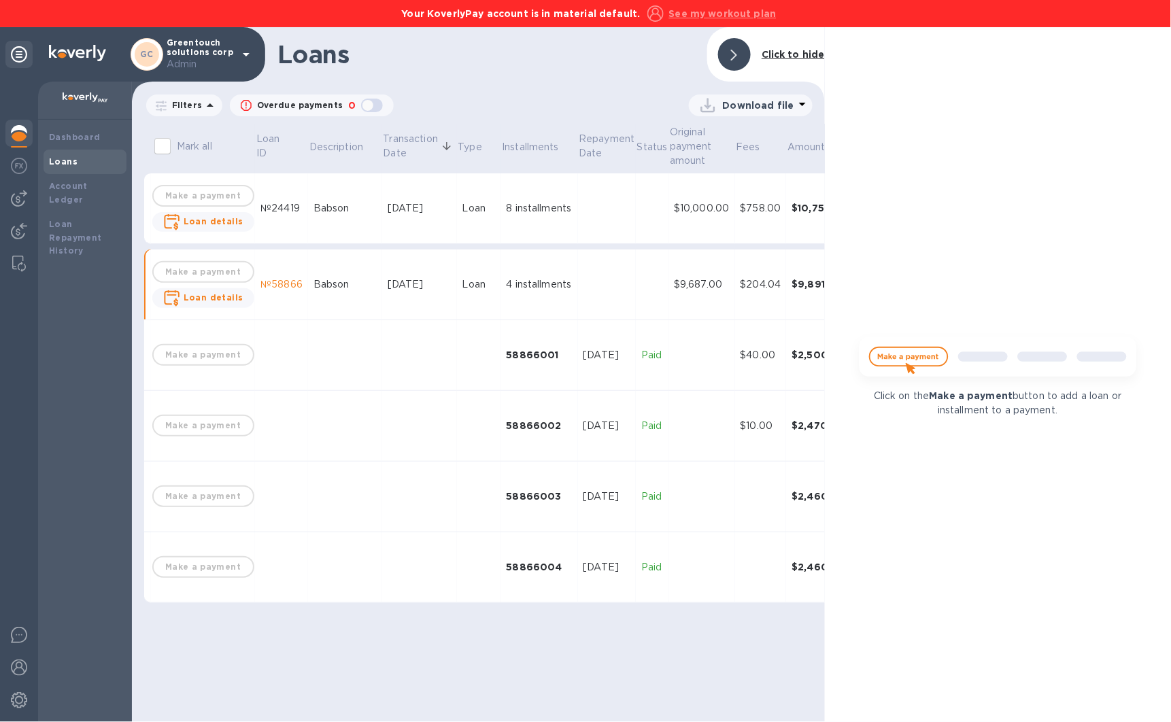
click at [645, 299] on td at bounding box center [652, 284] width 33 height 71
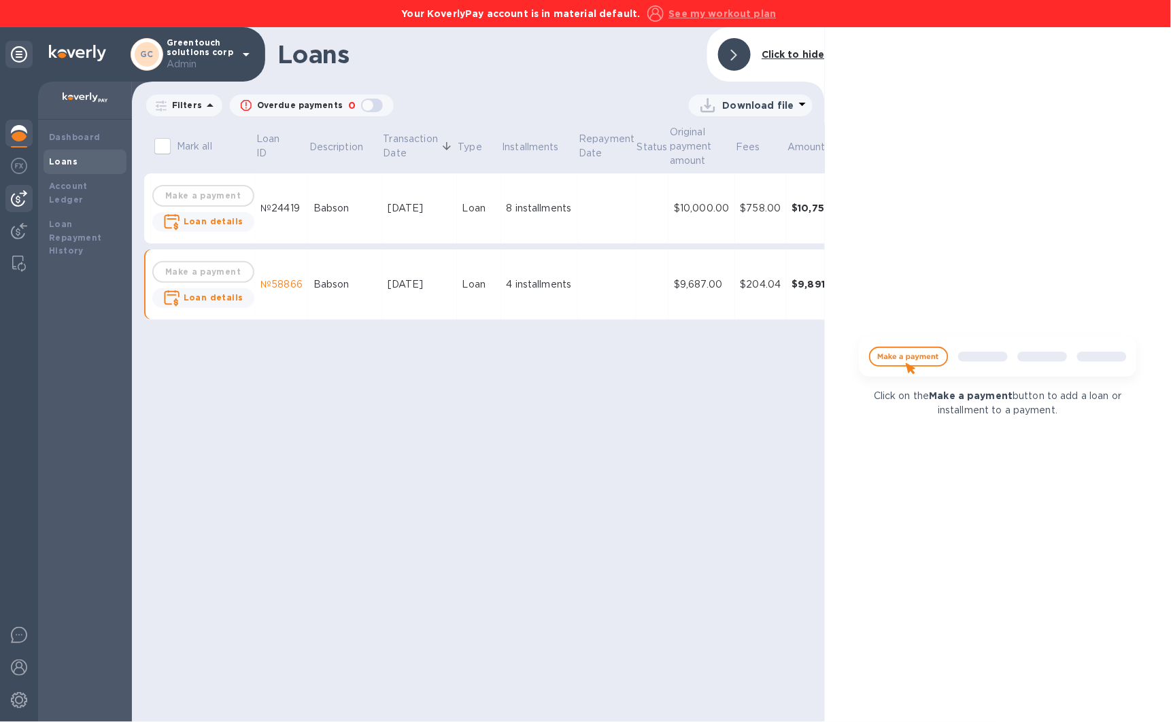
click at [16, 196] on img at bounding box center [19, 198] width 16 height 16
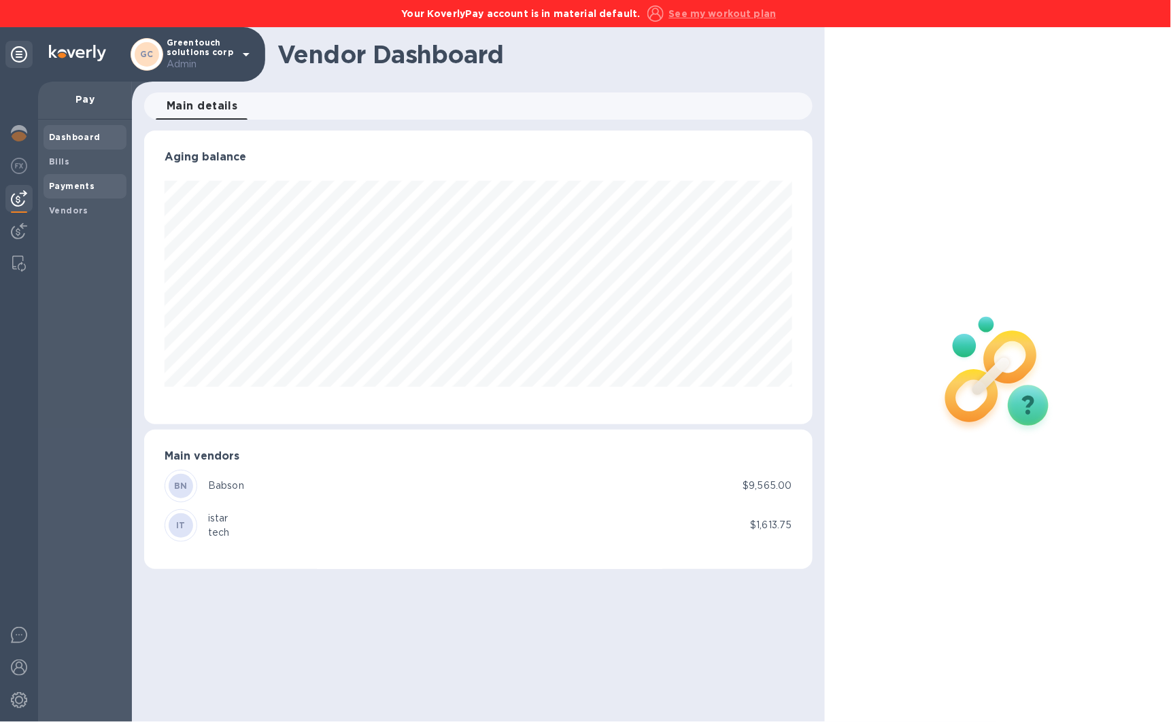
click at [74, 183] on b "Payments" at bounding box center [72, 186] width 46 height 10
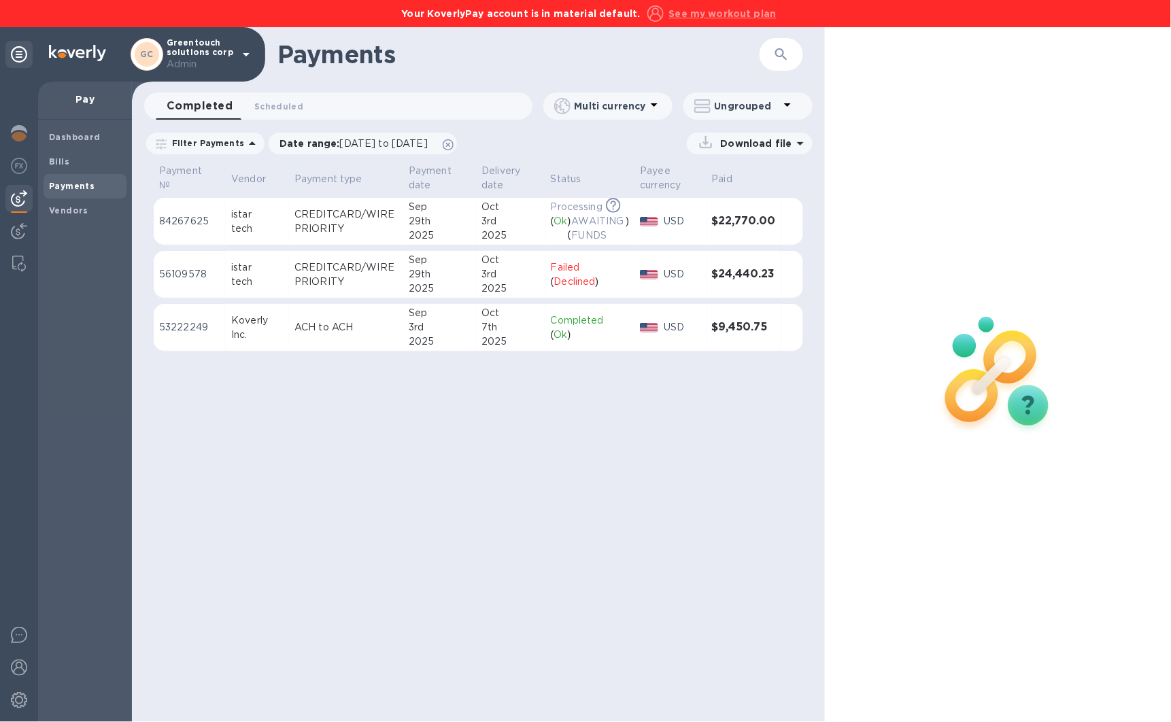
click at [454, 237] on div "2025" at bounding box center [440, 235] width 62 height 14
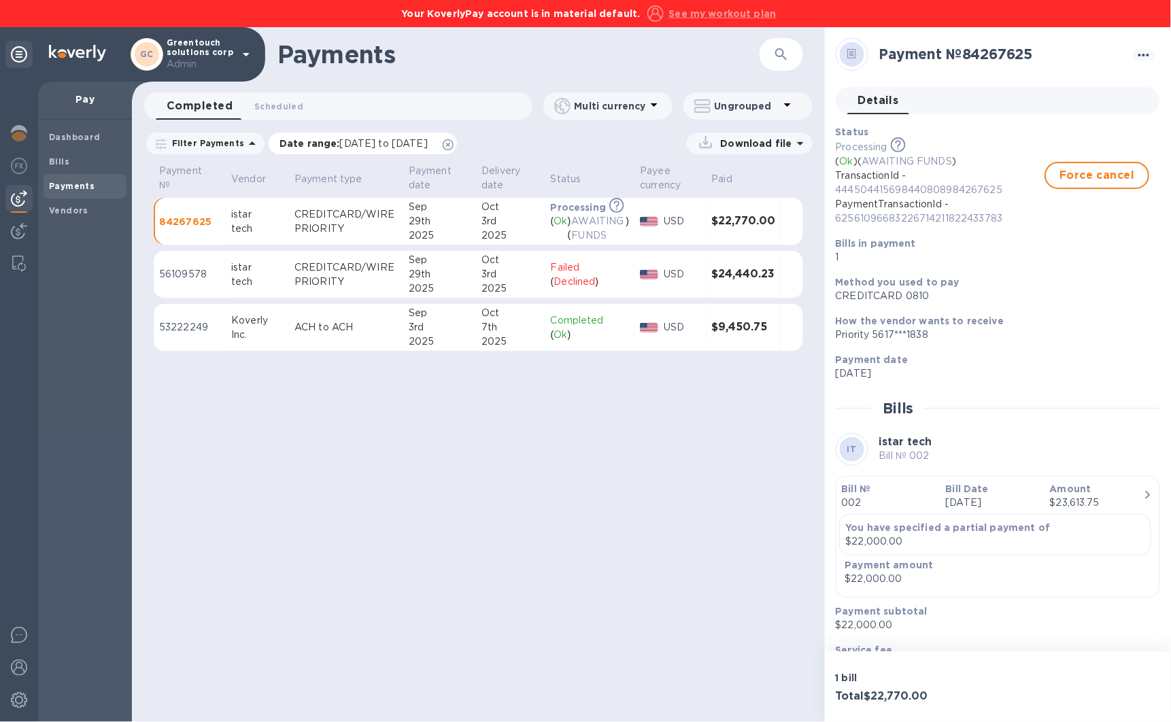
click at [453, 141] on icon at bounding box center [448, 144] width 11 height 11
